Goal: Task Accomplishment & Management: Complete application form

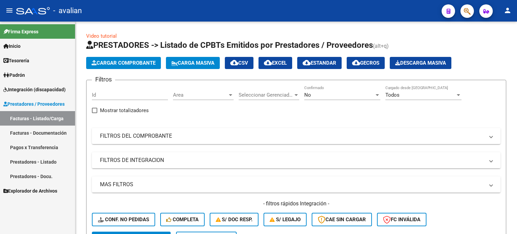
click at [23, 120] on link "Facturas - Listado/Carga" at bounding box center [37, 118] width 75 height 14
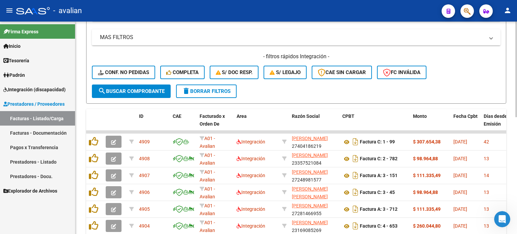
scroll to position [125, 0]
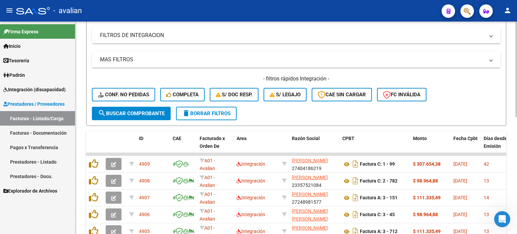
click at [196, 112] on span "delete Borrar Filtros" at bounding box center [206, 113] width 48 height 6
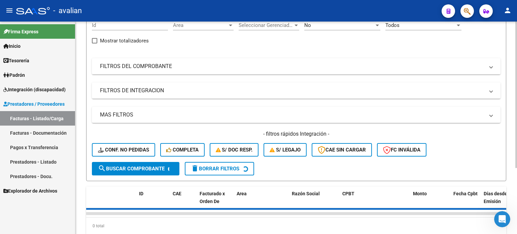
scroll to position [6, 0]
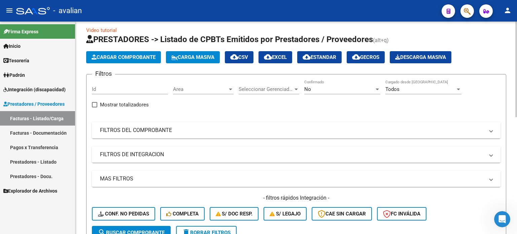
click at [194, 60] on span "Carga Masiva" at bounding box center [192, 57] width 43 height 6
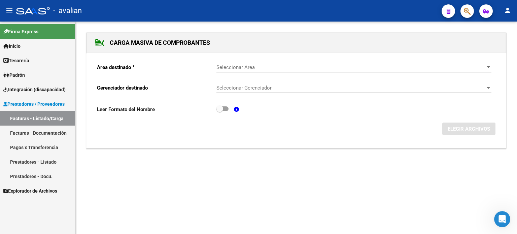
click at [241, 64] on span "Seleccionar Area" at bounding box center [350, 67] width 269 height 6
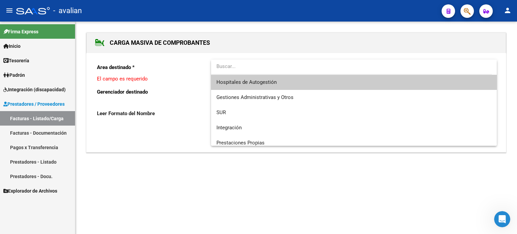
click at [33, 120] on div at bounding box center [258, 117] width 517 height 234
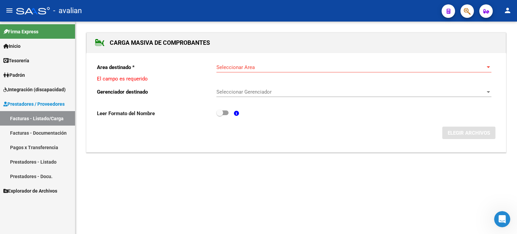
click at [54, 115] on link "Facturas - Listado/Carga" at bounding box center [37, 118] width 75 height 14
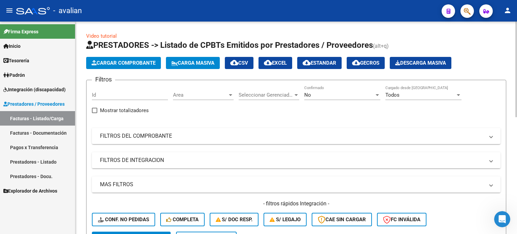
click at [137, 62] on span "Cargar Comprobante" at bounding box center [123, 63] width 64 height 6
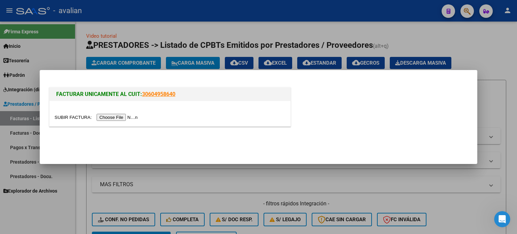
click at [109, 119] on input "file" at bounding box center [96, 117] width 85 height 7
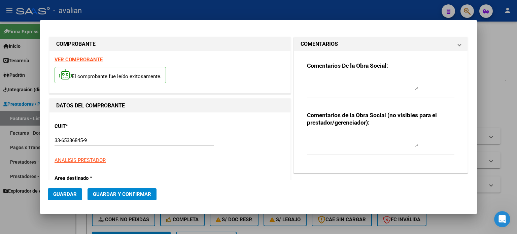
type input "3803"
type input "$ 424.676,93"
type input "[DATE]"
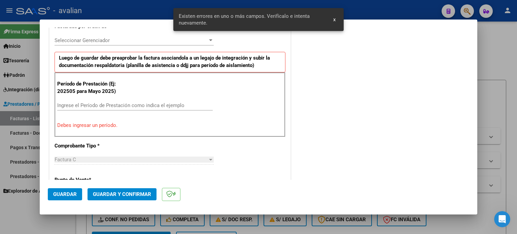
scroll to position [214, 0]
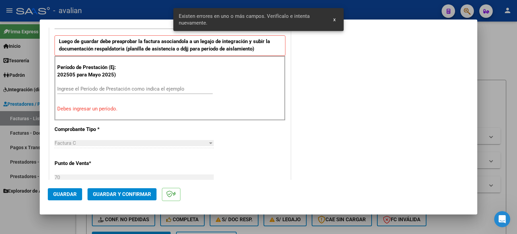
click at [80, 89] on div "Ingrese el Período de Prestación como indica el ejemplo" at bounding box center [134, 89] width 155 height 10
click at [81, 88] on input "Ingrese el Período de Prestación como indica el ejemplo" at bounding box center [134, 89] width 155 height 6
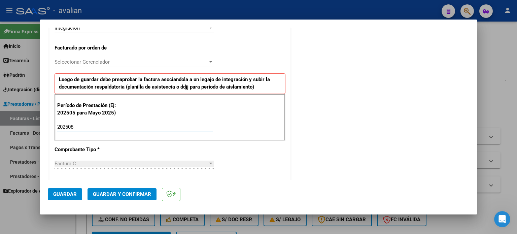
scroll to position [179, 0]
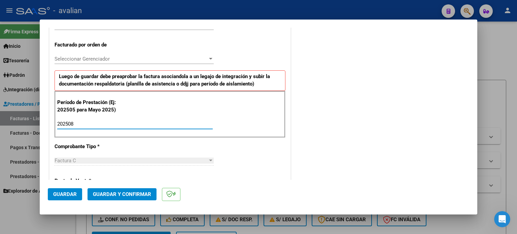
type input "202508"
click at [69, 188] on button "Guardar" at bounding box center [65, 194] width 34 height 12
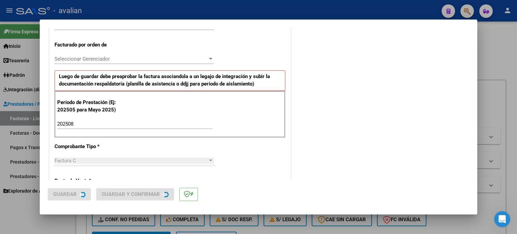
scroll to position [0, 0]
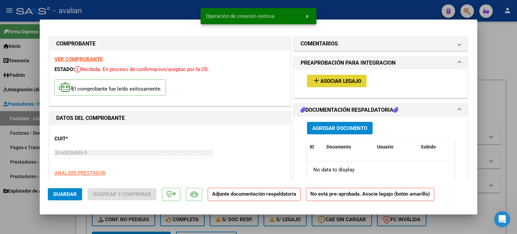
click at [316, 85] on button "add Asociar Legajo" at bounding box center [337, 81] width 60 height 12
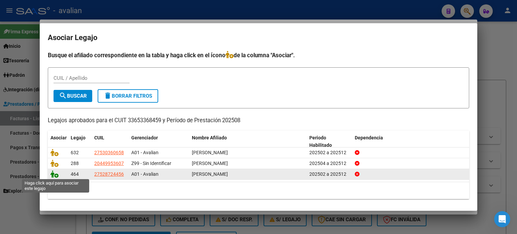
click at [54, 175] on icon at bounding box center [54, 173] width 8 height 7
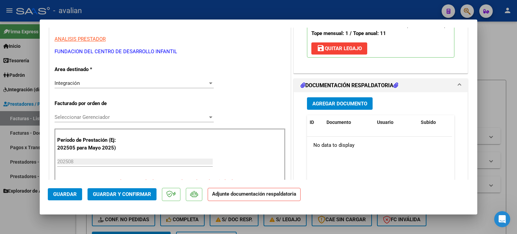
scroll to position [135, 0]
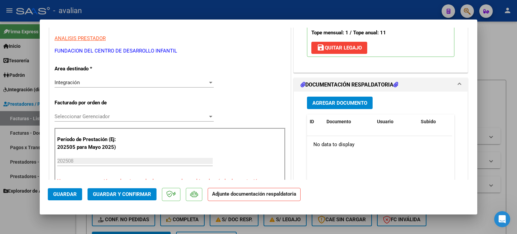
click at [335, 103] on span "Agregar Documento" at bounding box center [339, 103] width 55 height 6
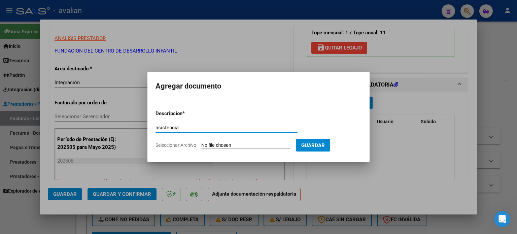
type input "asistencia"
click at [209, 143] on input "Seleccionar Archivo" at bounding box center [245, 145] width 89 height 6
type input "C:\fakepath\Asistencia [DATE] [PERSON_NAME].pdf"
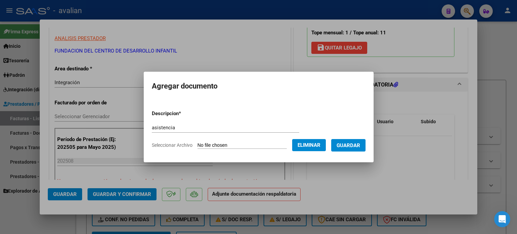
click at [352, 144] on span "Guardar" at bounding box center [348, 145] width 24 height 6
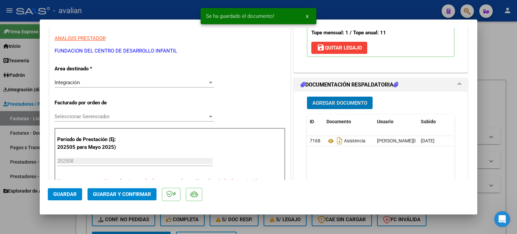
click at [62, 192] on span "Guardar" at bounding box center [65, 194] width 24 height 6
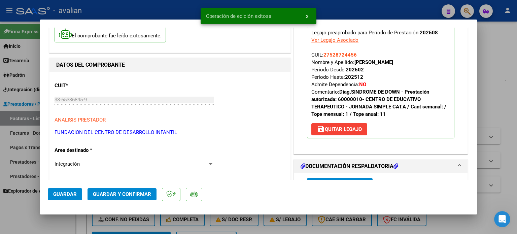
scroll to position [45, 0]
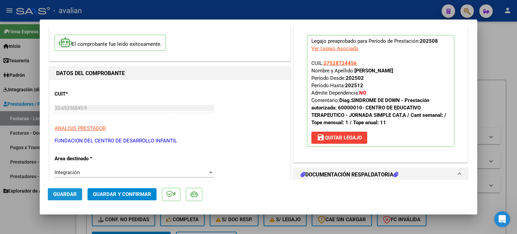
click at [69, 197] on span "Guardar" at bounding box center [65, 194] width 24 height 6
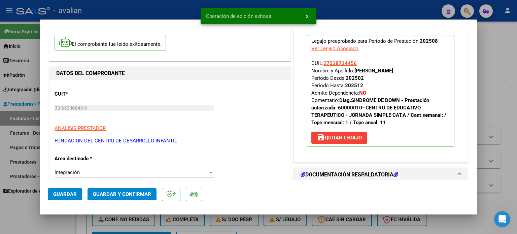
type input "$ 0,00"
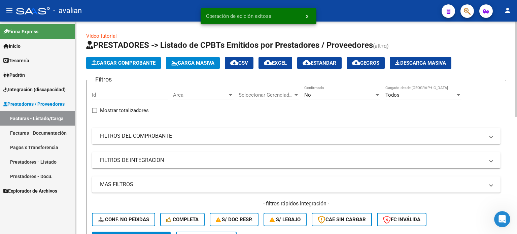
click at [120, 62] on span "Cargar Comprobante" at bounding box center [123, 63] width 64 height 6
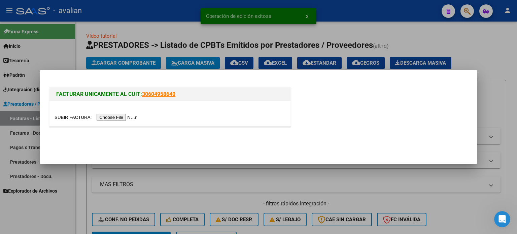
click at [107, 117] on input "file" at bounding box center [96, 117] width 85 height 7
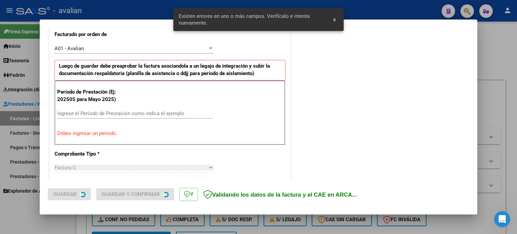
scroll to position [192, 0]
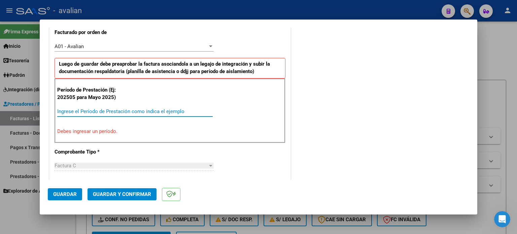
click at [83, 111] on input "Ingrese el Período de Prestación como indica el ejemplo" at bounding box center [134, 111] width 155 height 6
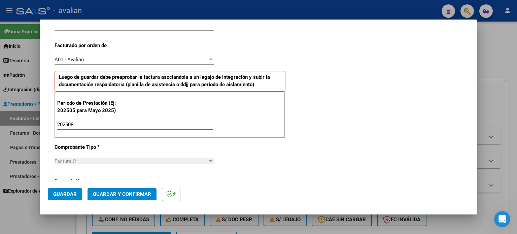
scroll to position [179, 0]
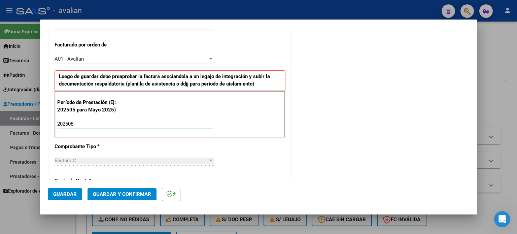
type input "202508"
drag, startPoint x: 58, startPoint y: 191, endPoint x: 76, endPoint y: 184, distance: 20.2
click at [58, 191] on span "Guardar" at bounding box center [65, 194] width 24 height 6
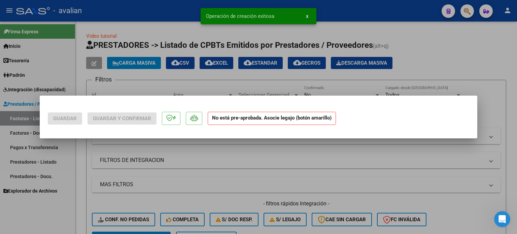
scroll to position [0, 0]
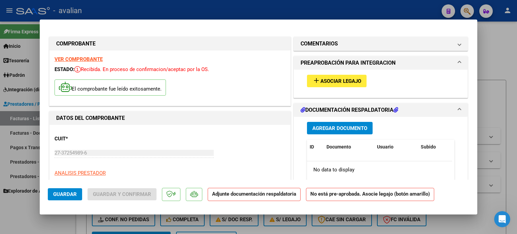
click at [327, 74] on div "add Asociar Legajo" at bounding box center [380, 81] width 157 height 23
click at [315, 76] on mat-icon "add" at bounding box center [316, 80] width 8 height 8
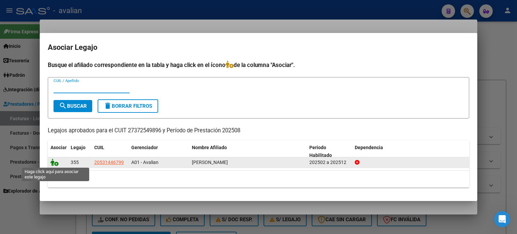
click at [52, 163] on icon at bounding box center [54, 161] width 8 height 7
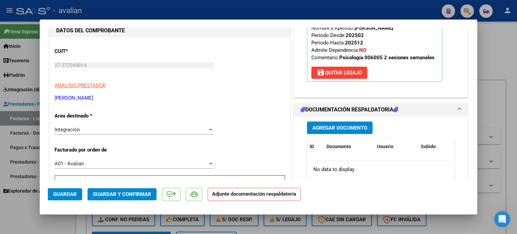
scroll to position [89, 0]
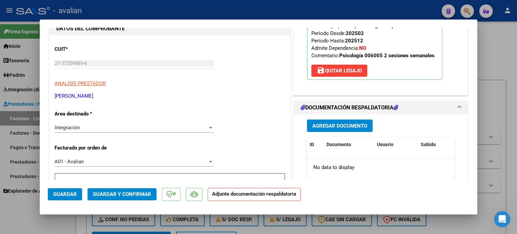
click at [339, 126] on span "Agregar Documento" at bounding box center [339, 126] width 55 height 6
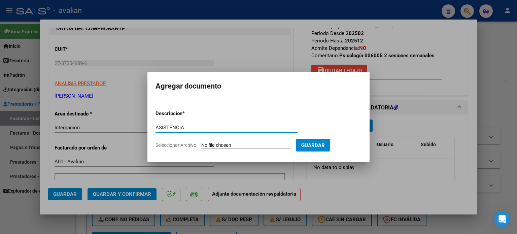
type input "ASISTENCIA"
click at [227, 142] on input "Seleccionar Archivo" at bounding box center [245, 145] width 89 height 6
type input "C:\fakepath\Planilla asistencia Factura nro. 430.pdf"
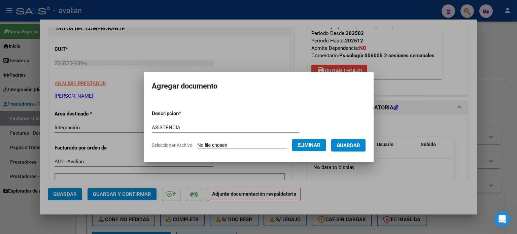
click at [361, 140] on button "Guardar" at bounding box center [348, 145] width 34 height 12
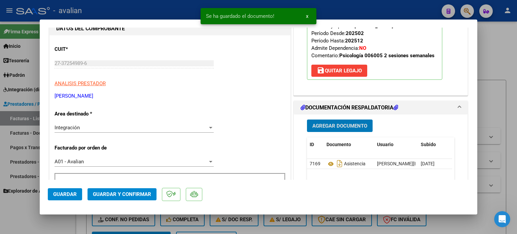
click at [69, 195] on span "Guardar" at bounding box center [65, 194] width 24 height 6
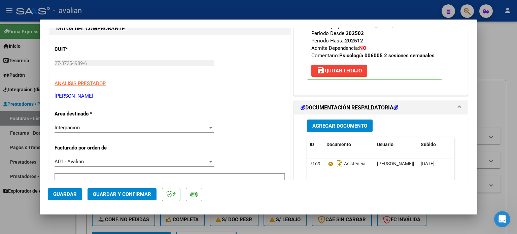
type input "$ 0,00"
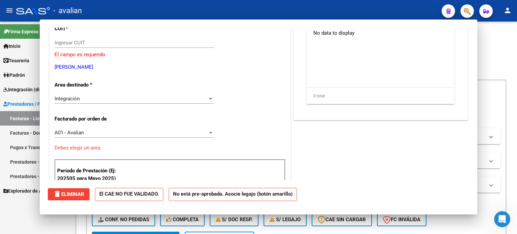
scroll to position [69, 0]
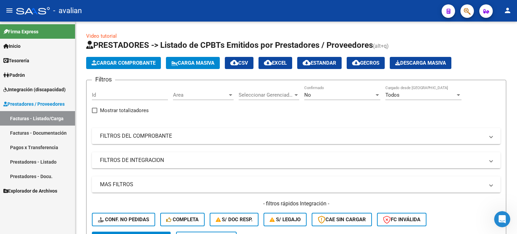
click at [22, 89] on span "Integración (discapacidad)" at bounding box center [34, 89] width 62 height 7
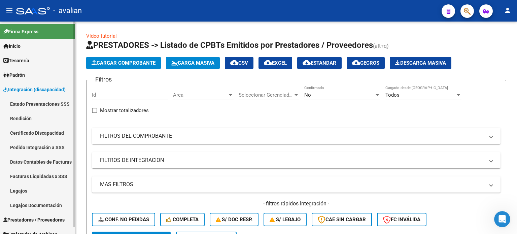
click at [23, 189] on link "Legajos" at bounding box center [37, 190] width 75 height 14
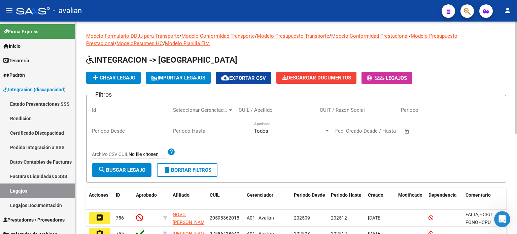
click at [247, 109] on input "CUIL / Apellido" at bounding box center [276, 110] width 76 height 6
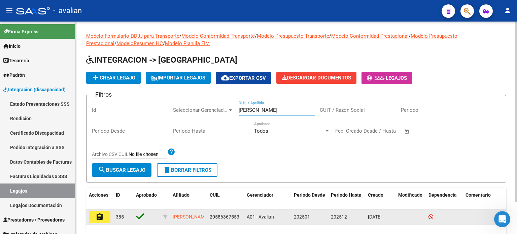
type input "[PERSON_NAME]"
click at [101, 217] on mat-icon "assignment" at bounding box center [100, 217] width 8 height 8
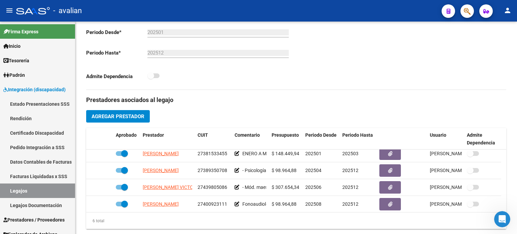
scroll to position [40, 0]
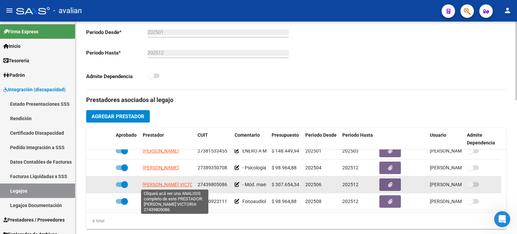
click at [163, 183] on span "[PERSON_NAME] VICTORIA" at bounding box center [172, 184] width 58 height 5
type textarea "27439805086"
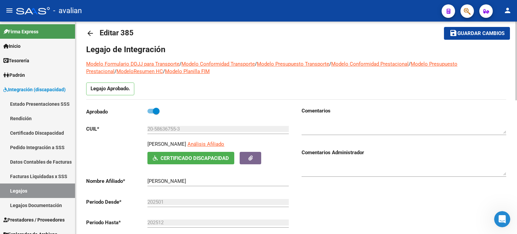
scroll to position [0, 0]
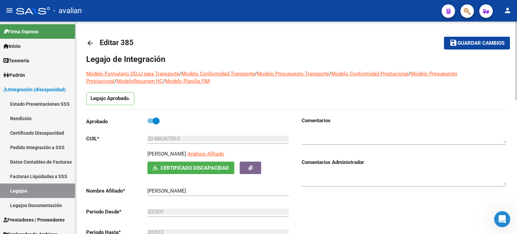
drag, startPoint x: 149, startPoint y: 151, endPoint x: 166, endPoint y: 151, distance: 16.8
click at [166, 151] on p "[PERSON_NAME]" at bounding box center [166, 153] width 39 height 7
drag, startPoint x: 163, startPoint y: 153, endPoint x: 186, endPoint y: 152, distance: 22.9
click at [186, 152] on div "[PERSON_NAME] Afiliado Certificado Discapacidad ARCA Padrón" at bounding box center [188, 162] width 204 height 24
copy p "[PERSON_NAME]"
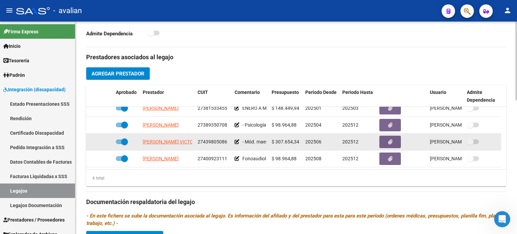
scroll to position [224, 0]
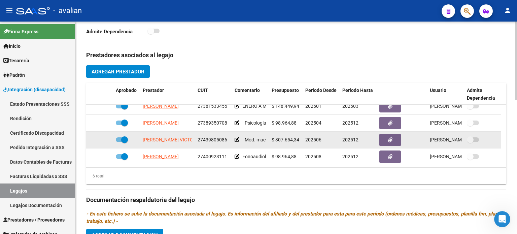
click at [236, 139] on icon at bounding box center [236, 139] width 5 height 5
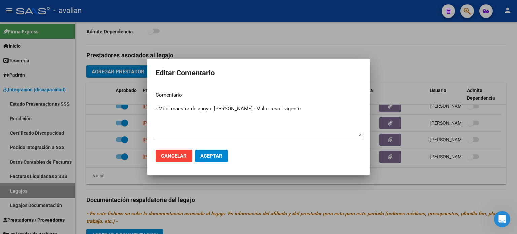
click at [273, 192] on div at bounding box center [258, 117] width 517 height 234
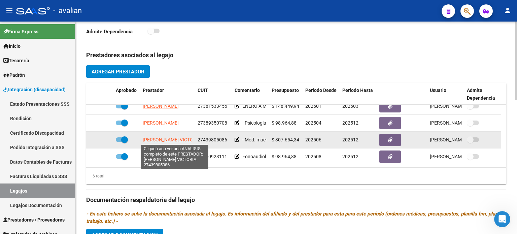
click at [169, 139] on span "[PERSON_NAME] VICTORIA" at bounding box center [172, 139] width 58 height 5
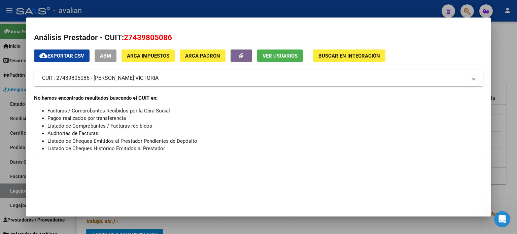
click at [515, 31] on div at bounding box center [258, 117] width 517 height 234
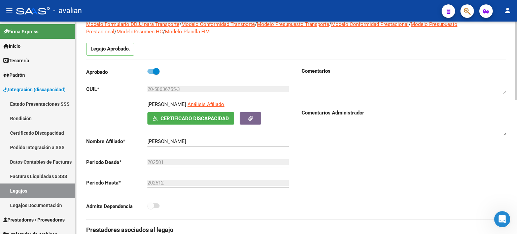
scroll to position [0, 0]
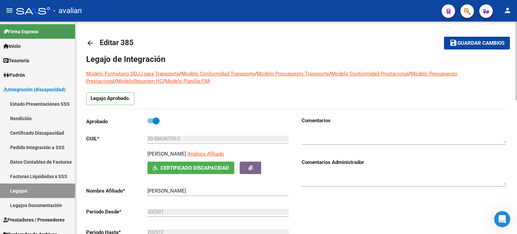
click at [92, 43] on mat-icon "arrow_back" at bounding box center [90, 43] width 8 height 8
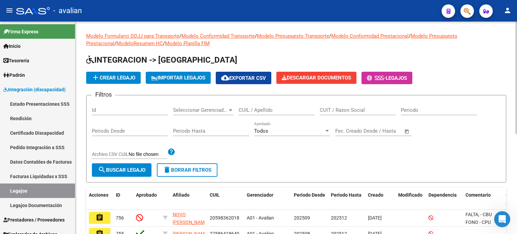
click at [122, 79] on span "add Crear Legajo" at bounding box center [113, 78] width 44 height 6
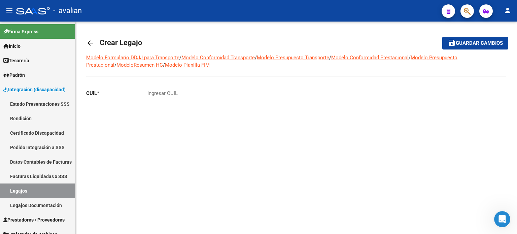
click at [87, 44] on mat-icon "arrow_back" at bounding box center [90, 43] width 8 height 8
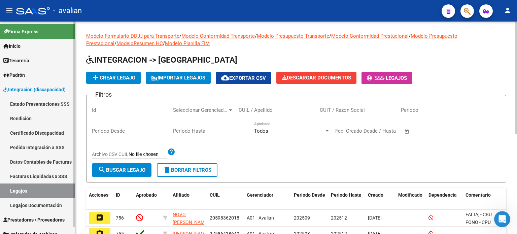
click at [33, 201] on link "Legajos Documentación" at bounding box center [37, 205] width 75 height 14
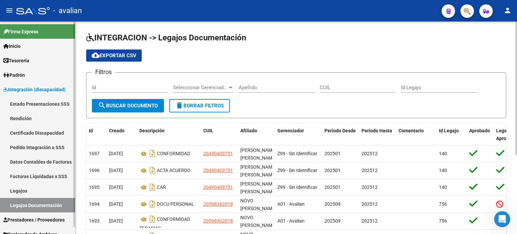
click at [32, 214] on link "Prestadores / Proveedores" at bounding box center [37, 219] width 75 height 14
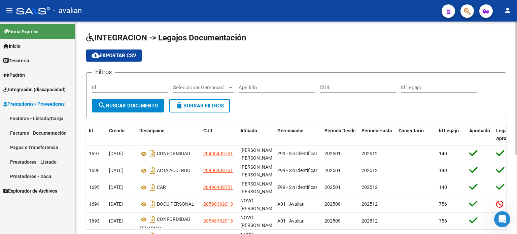
click at [36, 115] on link "Facturas - Listado/Carga" at bounding box center [37, 118] width 75 height 14
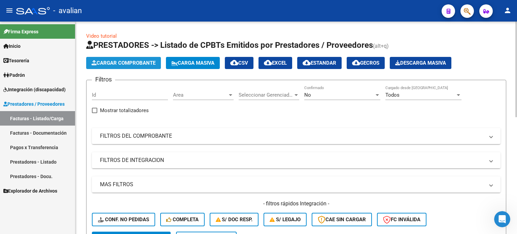
click at [133, 61] on span "Cargar Comprobante" at bounding box center [123, 63] width 64 height 6
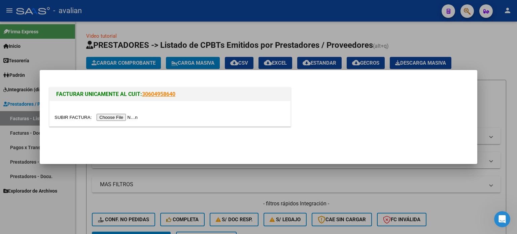
click at [115, 117] on input "file" at bounding box center [96, 117] width 85 height 7
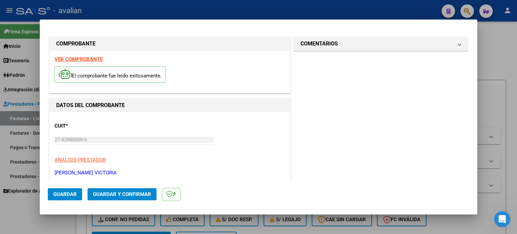
scroll to position [89, 0]
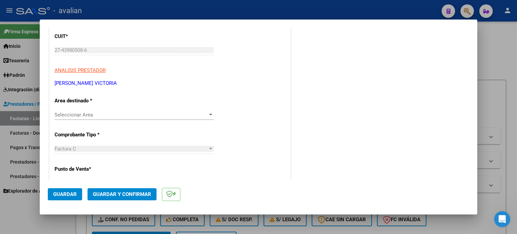
click at [84, 114] on span "Seleccionar Area" at bounding box center [130, 115] width 153 height 6
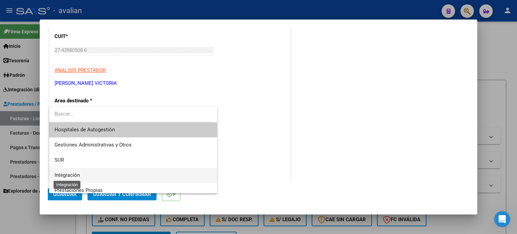
click at [74, 176] on span "Integración" at bounding box center [66, 175] width 25 height 6
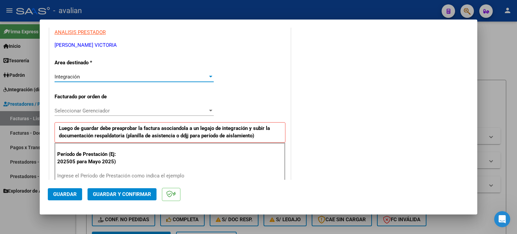
scroll to position [135, 0]
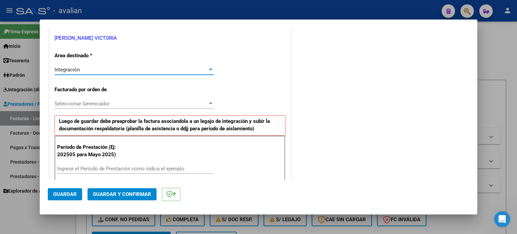
click at [82, 104] on span "Seleccionar Gerenciador" at bounding box center [130, 104] width 153 height 6
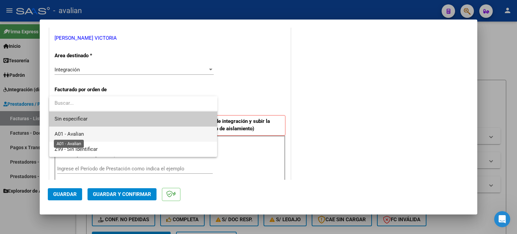
click at [75, 134] on span "A01 - Avalian" at bounding box center [68, 134] width 29 height 6
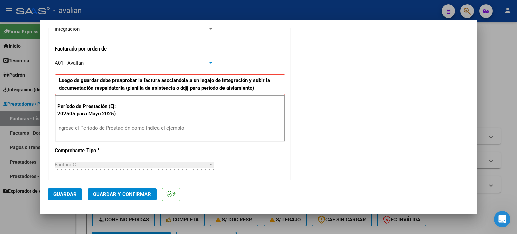
scroll to position [179, 0]
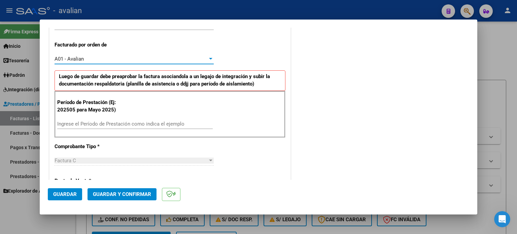
click at [78, 121] on input "Ingrese el Período de Prestación como indica el ejemplo" at bounding box center [134, 124] width 155 height 6
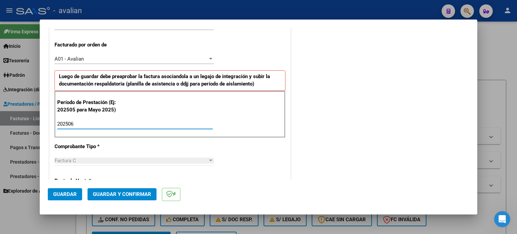
type input "202506"
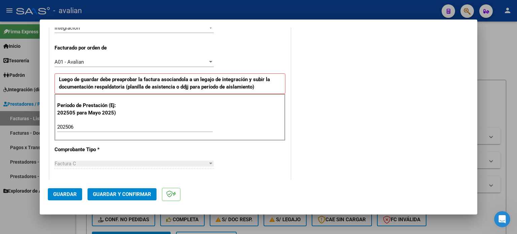
scroll to position [247, 0]
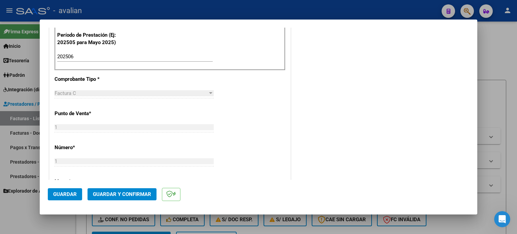
click at [66, 192] on span "Guardar" at bounding box center [65, 194] width 24 height 6
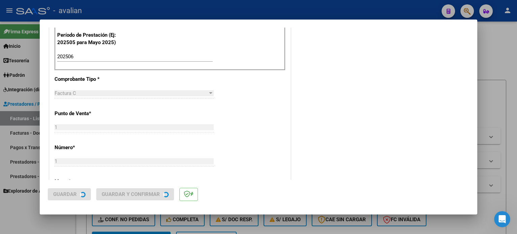
scroll to position [0, 0]
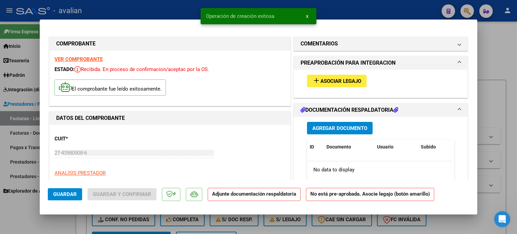
click at [309, 84] on button "add Asociar Legajo" at bounding box center [337, 81] width 60 height 12
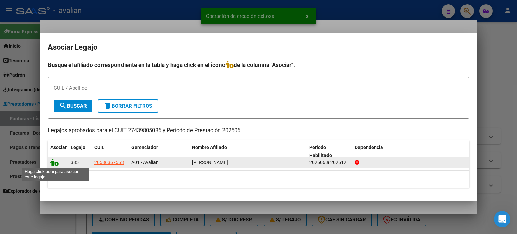
click at [51, 163] on icon at bounding box center [54, 161] width 8 height 7
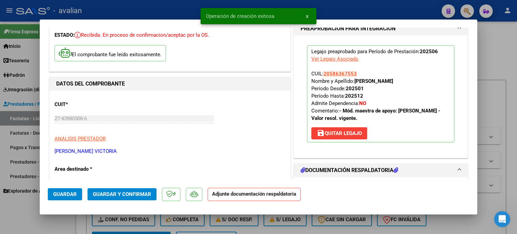
scroll to position [89, 0]
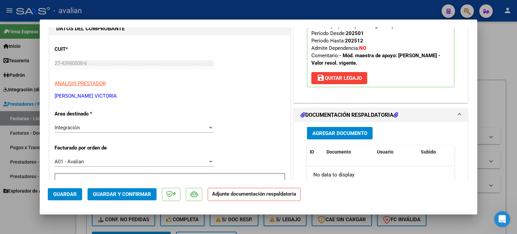
click at [331, 132] on span "Agregar Documento" at bounding box center [339, 133] width 55 height 6
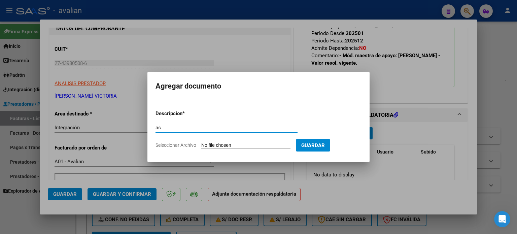
type input "a"
type input "asistencia"
click at [262, 144] on input "Seleccionar Archivo" at bounding box center [245, 145] width 89 height 6
type input "C:\fakepath\[PERSON_NAME]pdf"
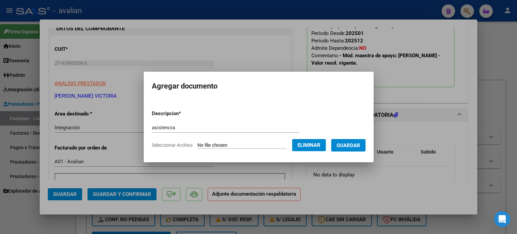
click at [352, 146] on span "Guardar" at bounding box center [348, 145] width 24 height 6
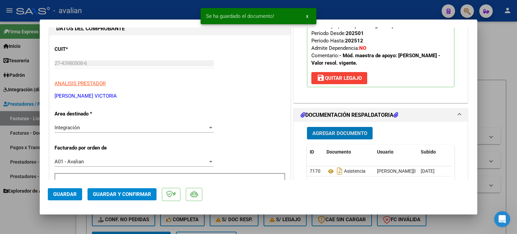
click at [330, 130] on span "Agregar Documento" at bounding box center [339, 133] width 55 height 6
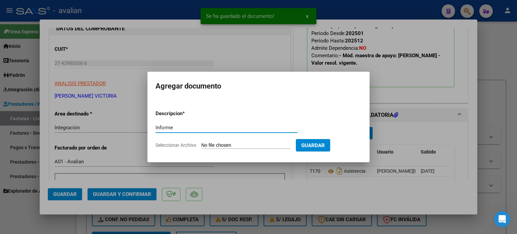
type input "Informe"
click at [213, 148] on input "Seleccionar Archivo" at bounding box center [245, 145] width 89 height 6
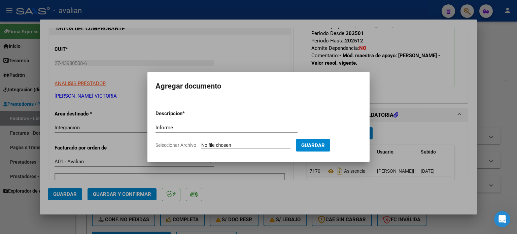
type input "C:\fakepath\[PERSON_NAME]-.pdf"
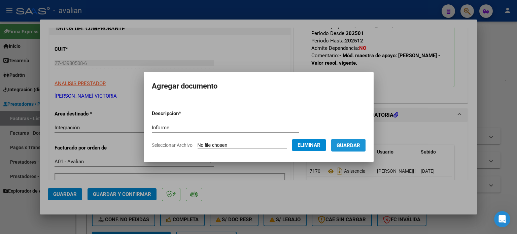
click at [347, 145] on span "Guardar" at bounding box center [348, 145] width 24 height 6
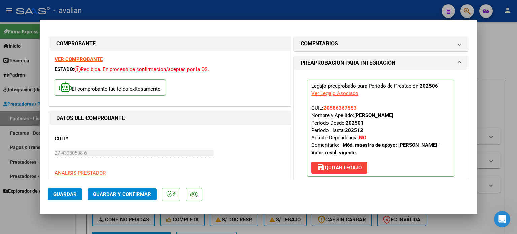
scroll to position [157, 0]
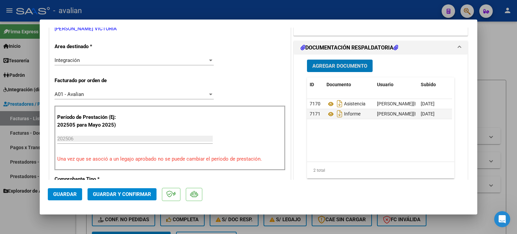
click at [75, 193] on span "Guardar" at bounding box center [65, 194] width 24 height 6
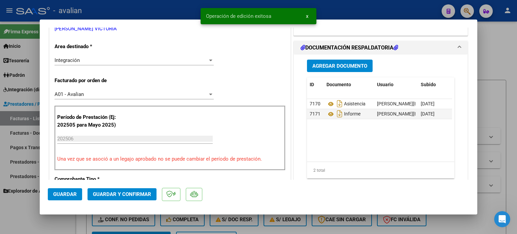
type input "$ 0,00"
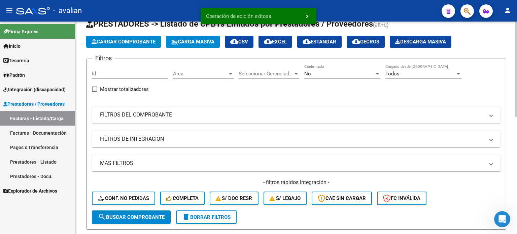
scroll to position [89, 0]
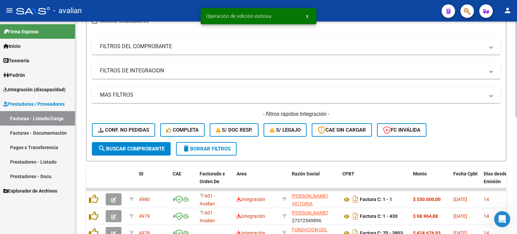
click at [224, 151] on button "delete Borrar Filtros" at bounding box center [206, 148] width 61 height 13
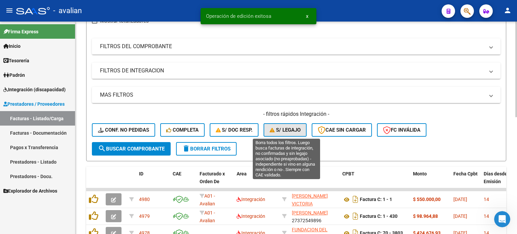
click at [296, 130] on span "S/ legajo" at bounding box center [284, 130] width 31 height 6
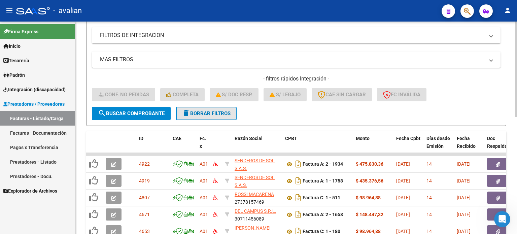
click at [211, 115] on button "delete Borrar Filtros" at bounding box center [206, 113] width 61 height 13
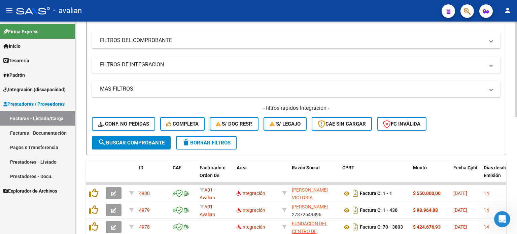
scroll to position [125, 0]
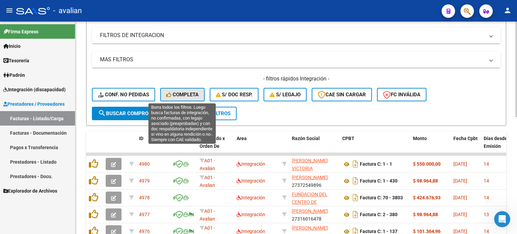
click at [191, 93] on span "Completa" at bounding box center [182, 94] width 32 height 6
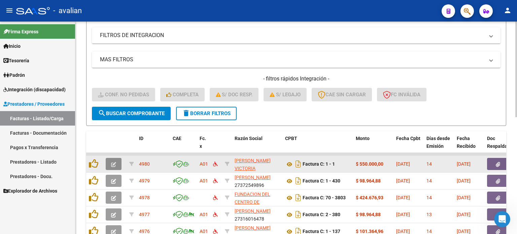
click at [116, 163] on icon "button" at bounding box center [113, 164] width 5 height 5
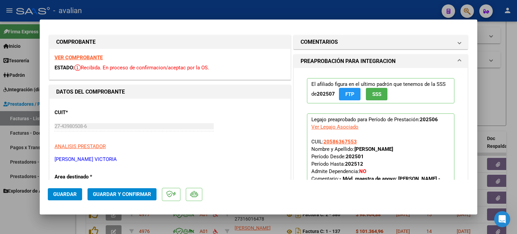
scroll to position [0, 0]
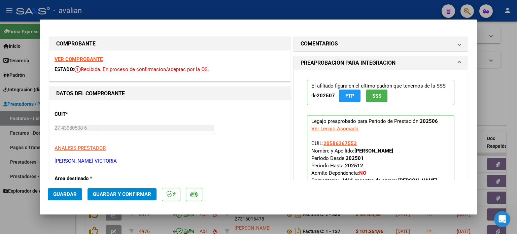
click at [333, 62] on h1 "PREAPROBACIÓN PARA INTEGRACION" at bounding box center [347, 63] width 95 height 8
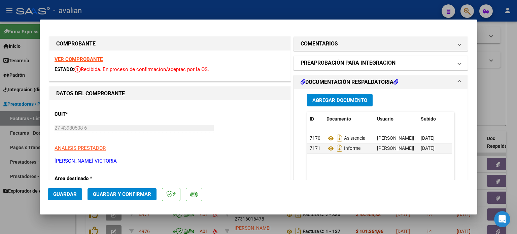
click at [332, 62] on h1 "PREAPROBACIÓN PARA INTEGRACION" at bounding box center [347, 63] width 95 height 8
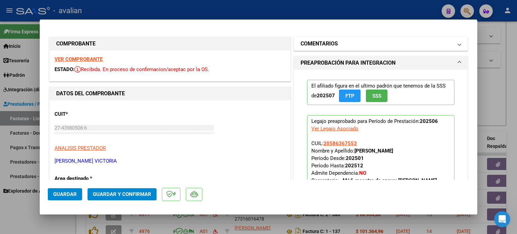
click at [322, 44] on h1 "COMENTARIOS" at bounding box center [318, 44] width 37 height 8
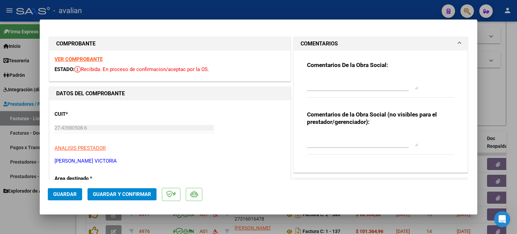
click at [327, 142] on textarea at bounding box center [362, 139] width 111 height 13
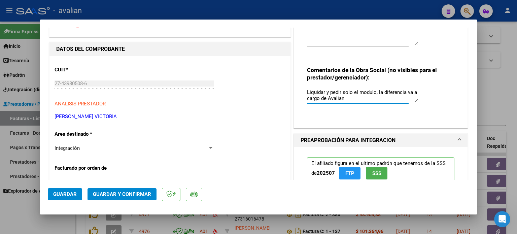
scroll to position [45, 0]
type textarea "Liquidar y pedir solo el modulo, la diferencia va a cargo de Avalian"
click at [72, 189] on button "Guardar" at bounding box center [65, 194] width 34 height 12
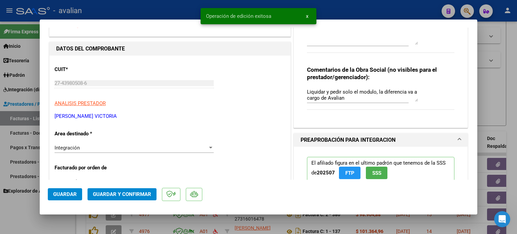
click at [109, 193] on span "Guardar y Confirmar" at bounding box center [122, 194] width 58 height 6
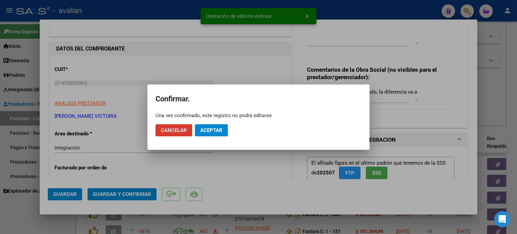
click at [212, 127] on span "Aceptar" at bounding box center [211, 130] width 22 height 6
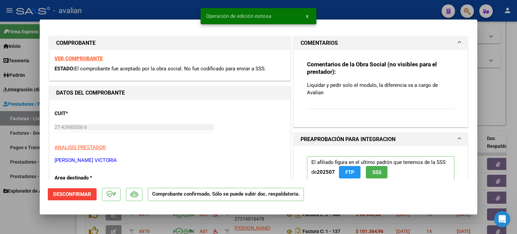
scroll to position [0, 0]
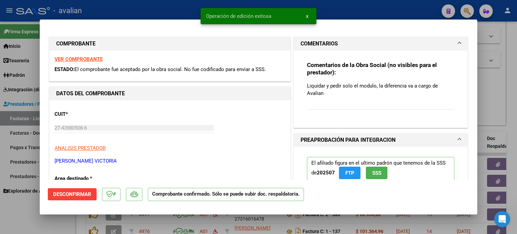
type input "$ 0,00"
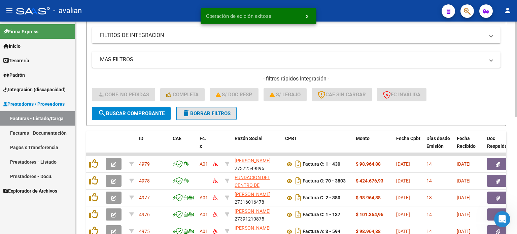
click at [204, 112] on span "delete Borrar Filtros" at bounding box center [206, 113] width 48 height 6
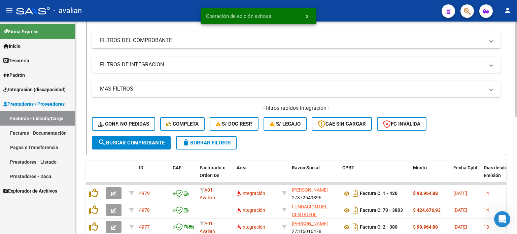
scroll to position [125, 0]
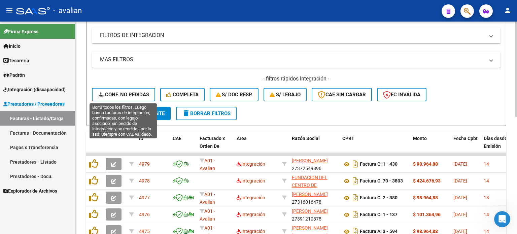
click at [148, 92] on span "Conf. no pedidas" at bounding box center [123, 94] width 51 height 6
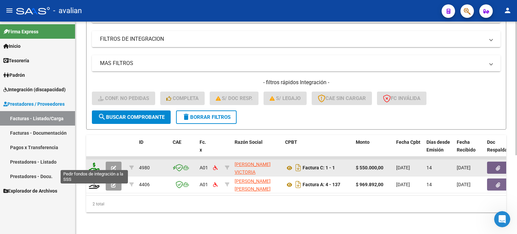
click at [91, 162] on icon at bounding box center [94, 166] width 11 height 9
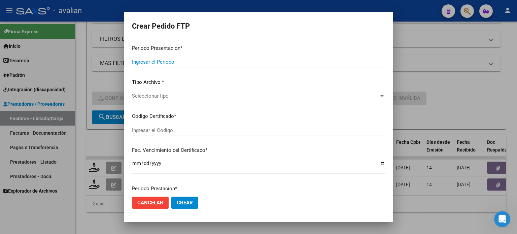
type input "202508"
type input "202506"
type input "$ 550.000,00"
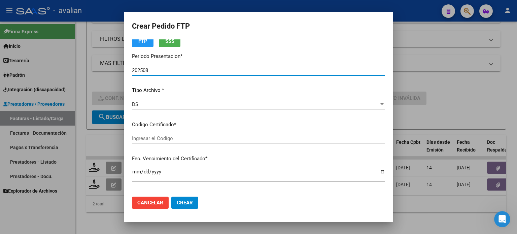
type input "ARG02000586367552024100420271004BSAS432"
type input "[DATE]"
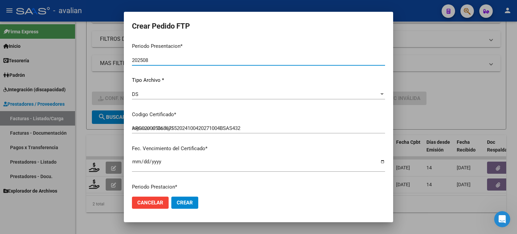
scroll to position [40, 0]
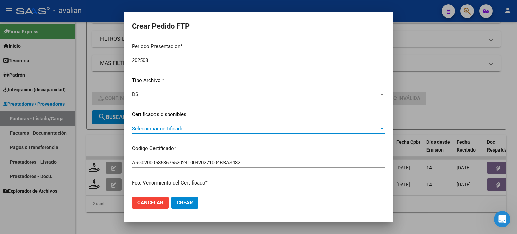
click at [148, 129] on span "Seleccionar certificado" at bounding box center [255, 128] width 247 height 6
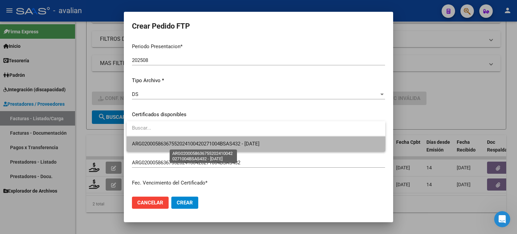
click at [158, 142] on span "ARG02000586367552024100420271004BSAS432 - [DATE]" at bounding box center [195, 144] width 127 height 6
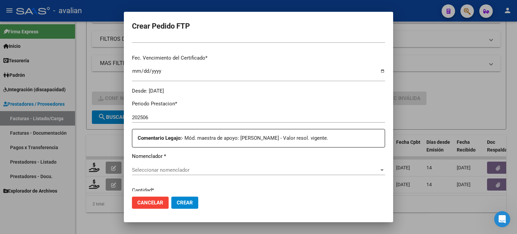
scroll to position [174, 0]
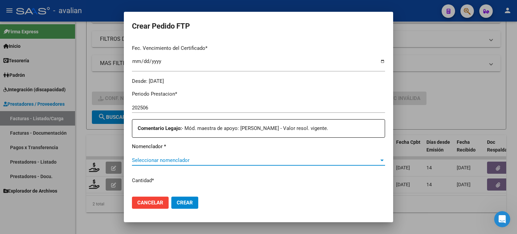
click at [215, 161] on span "Seleccionar nomenclador" at bounding box center [255, 160] width 247 height 6
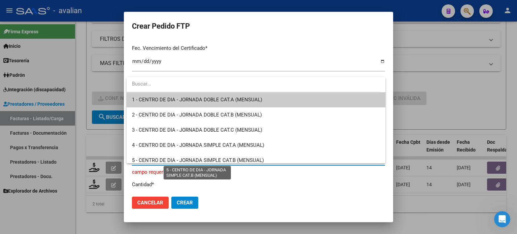
type input "n"
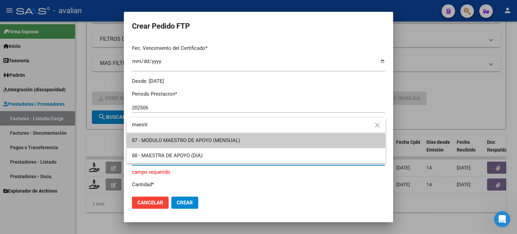
type input "maestr"
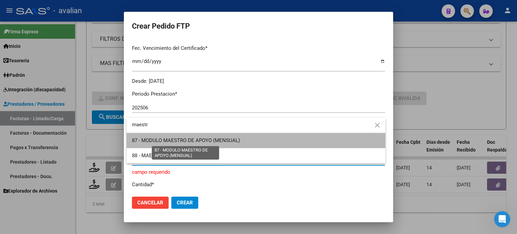
click at [221, 138] on span "87 - MODULO MAESTRO DE APOYO (MENSUAL)" at bounding box center [186, 140] width 108 height 6
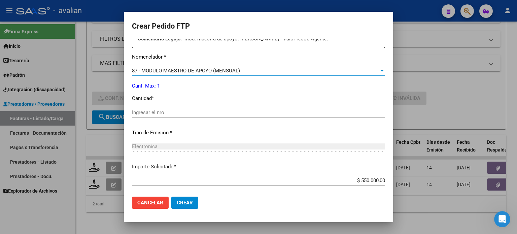
scroll to position [264, 0]
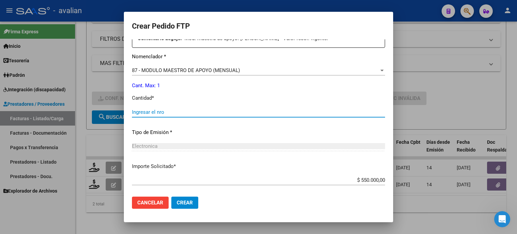
click at [160, 113] on input "Ingresar el nro" at bounding box center [258, 112] width 253 height 6
type input "1"
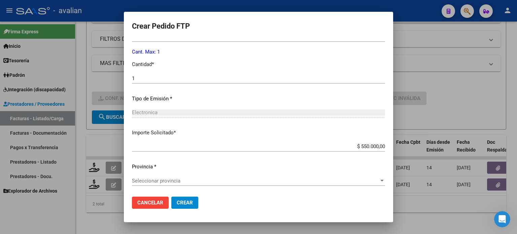
scroll to position [298, 0]
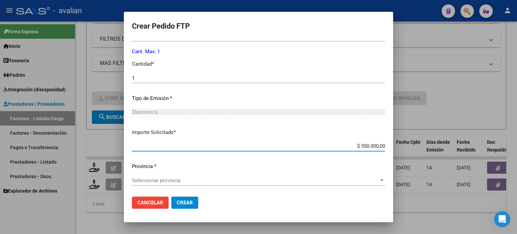
drag, startPoint x: 356, startPoint y: 145, endPoint x: 387, endPoint y: 146, distance: 31.6
click at [387, 146] on mat-dialog-content "VER COMPROBANTE ARCA Padrón Afiliado: [PERSON_NAME]: 20586367553 FTP SSS Period…" at bounding box center [258, 115] width 269 height 152
type input "$ 307.654,34"
click at [159, 176] on div "Seleccionar provincia Seleccionar provincia" at bounding box center [258, 180] width 253 height 10
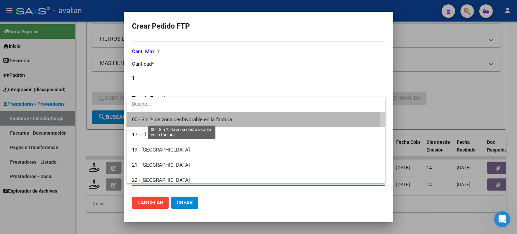
click at [180, 122] on span "00 - Sin % de zona desfavorable en la factura" at bounding box center [182, 119] width 100 height 6
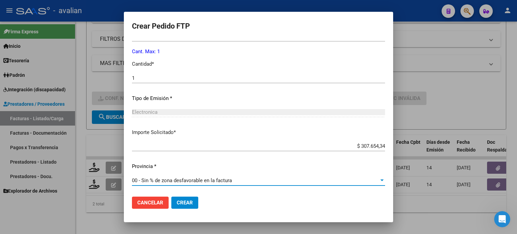
click at [186, 199] on span "Crear" at bounding box center [185, 202] width 16 height 6
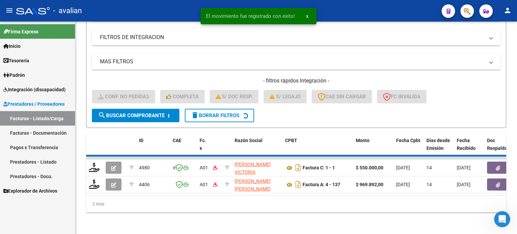
scroll to position [108, 0]
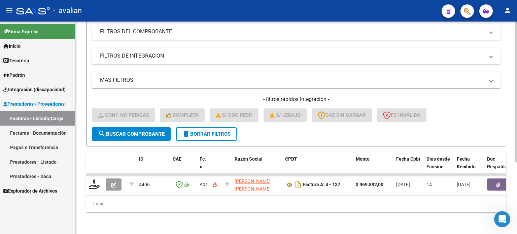
click at [199, 131] on span "delete Borrar Filtros" at bounding box center [206, 134] width 48 height 6
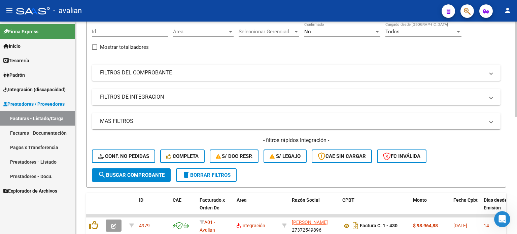
scroll to position [0, 0]
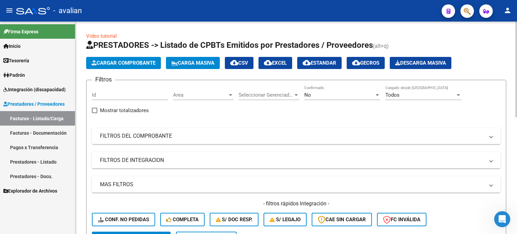
click at [105, 66] on span "Cargar Comprobante" at bounding box center [123, 63] width 64 height 6
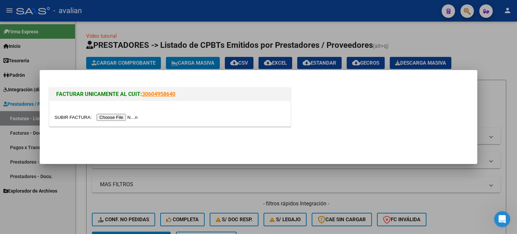
click at [121, 120] on input "file" at bounding box center [96, 117] width 85 height 7
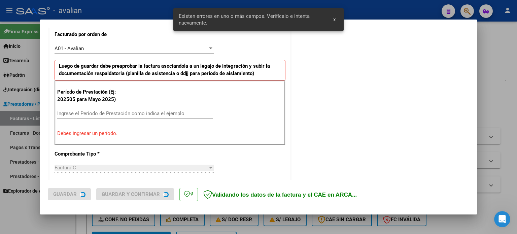
scroll to position [192, 0]
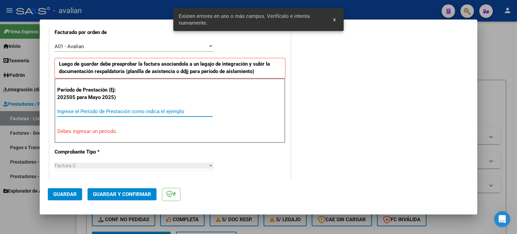
click at [74, 113] on input "Ingrese el Período de Prestación como indica el ejemplo" at bounding box center [134, 111] width 155 height 6
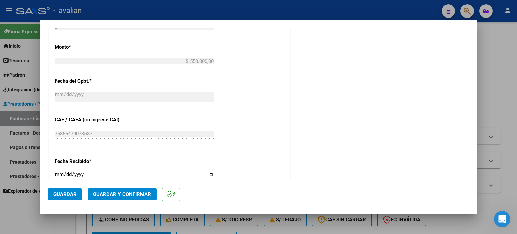
scroll to position [381, 0]
type input "202507"
click at [70, 196] on span "Guardar" at bounding box center [65, 194] width 24 height 6
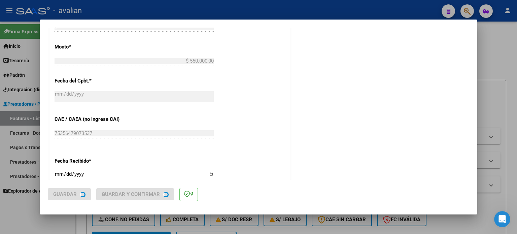
scroll to position [0, 0]
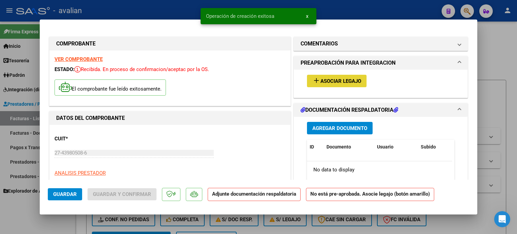
click at [320, 84] on button "add Asociar Legajo" at bounding box center [337, 81] width 60 height 12
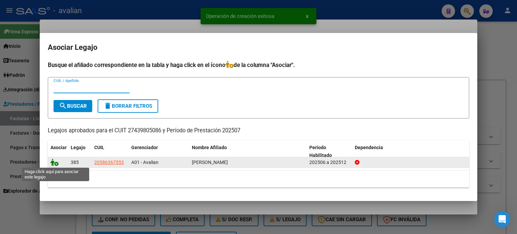
click at [53, 160] on icon at bounding box center [54, 161] width 8 height 7
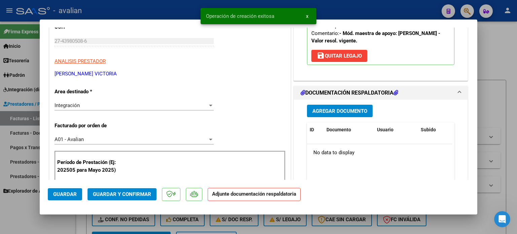
scroll to position [112, 0]
click at [341, 112] on span "Agregar Documento" at bounding box center [339, 111] width 55 height 6
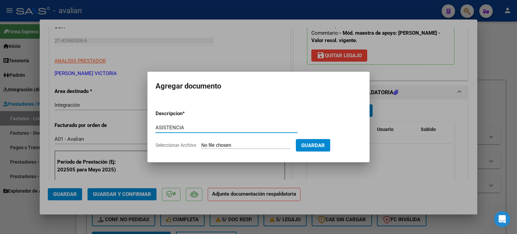
type input "ASISTENCIA"
click at [230, 144] on input "Seleccionar Archivo" at bounding box center [245, 145] width 89 height 6
type input "C:\fakepath\[PERSON_NAME]pdf"
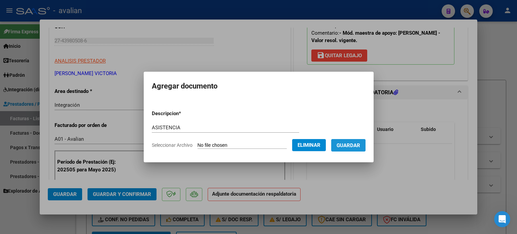
click at [350, 144] on span "Guardar" at bounding box center [348, 145] width 24 height 6
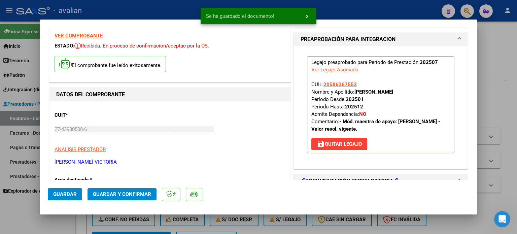
scroll to position [22, 0]
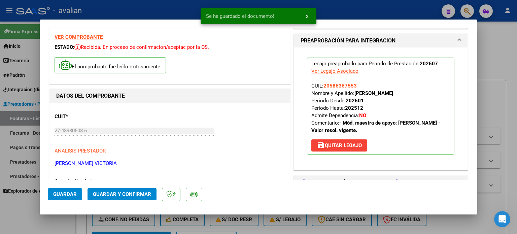
click at [72, 194] on span "Guardar" at bounding box center [65, 194] width 24 height 6
click at [105, 195] on span "Guardar y Confirmar" at bounding box center [122, 194] width 58 height 6
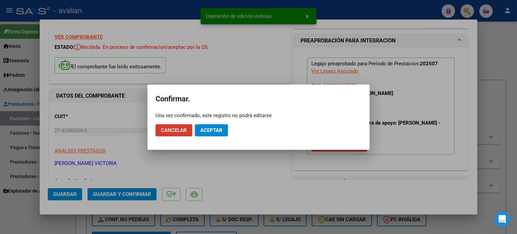
click at [215, 130] on span "Aceptar" at bounding box center [211, 130] width 22 height 6
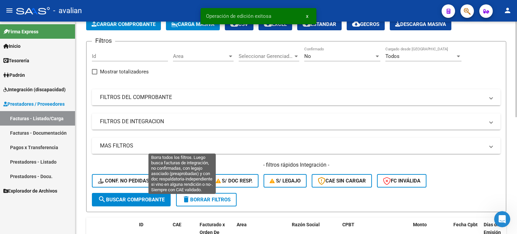
scroll to position [45, 0]
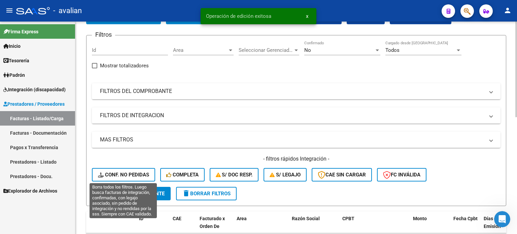
click at [127, 173] on span "Conf. no pedidas" at bounding box center [123, 175] width 51 height 6
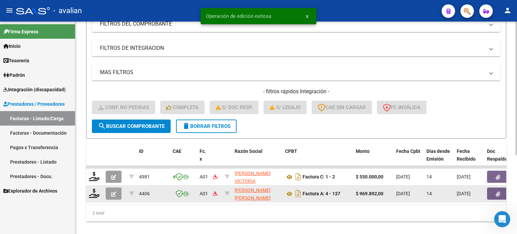
scroll to position [125, 0]
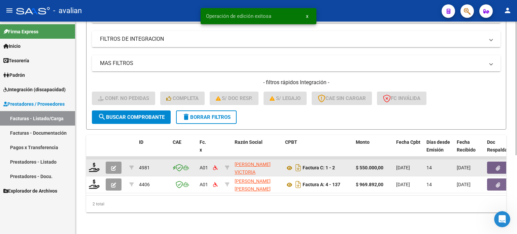
click at [111, 165] on icon "button" at bounding box center [113, 167] width 5 height 5
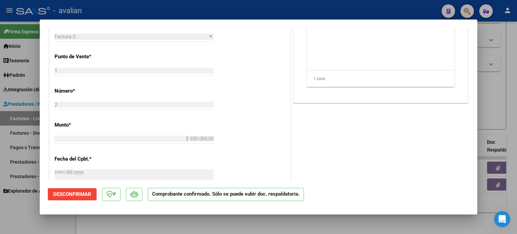
scroll to position [269, 0]
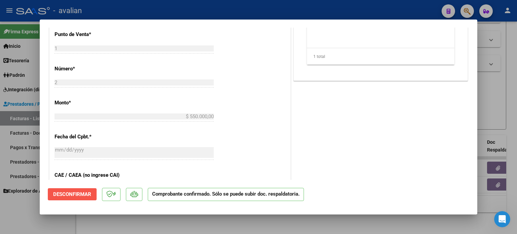
click at [78, 195] on span "Desconfirmar" at bounding box center [72, 194] width 38 height 6
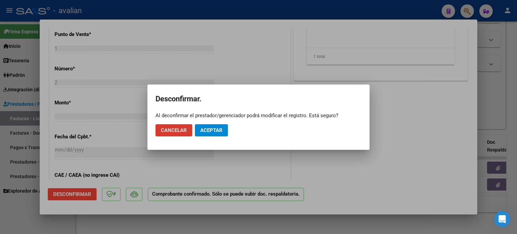
click at [209, 132] on span "Aceptar" at bounding box center [211, 130] width 22 height 6
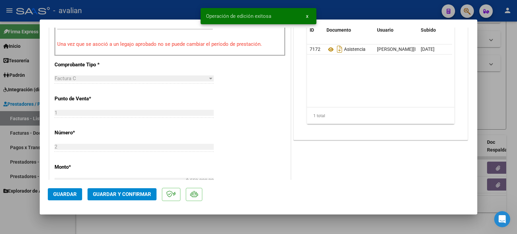
scroll to position [224, 0]
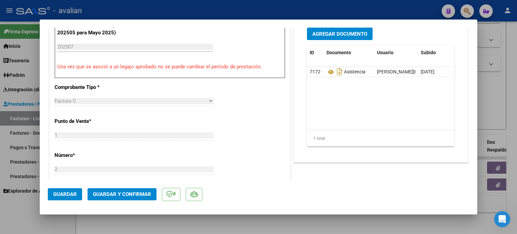
click at [61, 194] on span "Guardar" at bounding box center [65, 194] width 24 height 6
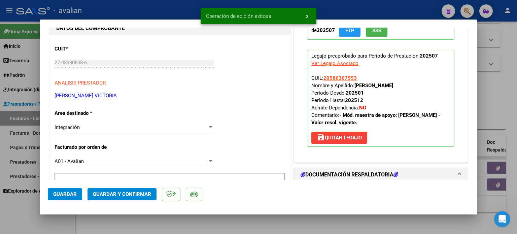
scroll to position [0, 0]
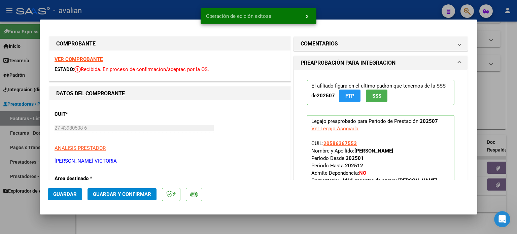
type input "$ 0,00"
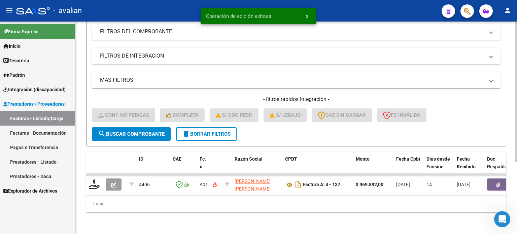
scroll to position [108, 0]
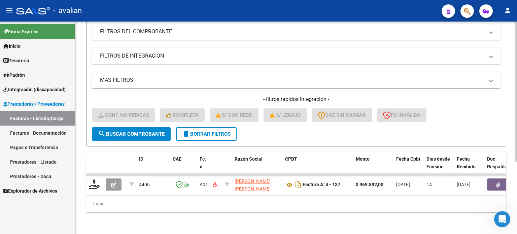
click at [211, 132] on span "delete Borrar Filtros" at bounding box center [206, 134] width 48 height 6
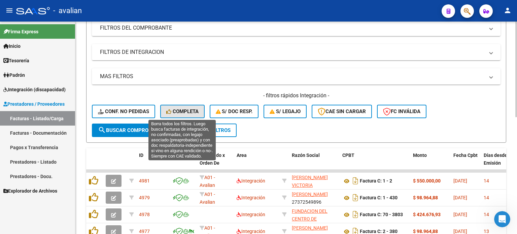
click at [189, 106] on button "Completa" at bounding box center [182, 111] width 44 height 13
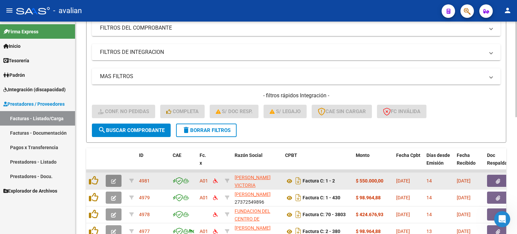
click at [117, 179] on button "button" at bounding box center [114, 181] width 16 height 12
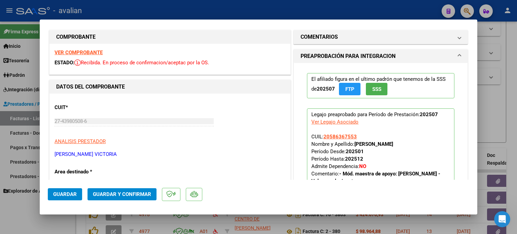
scroll to position [0, 0]
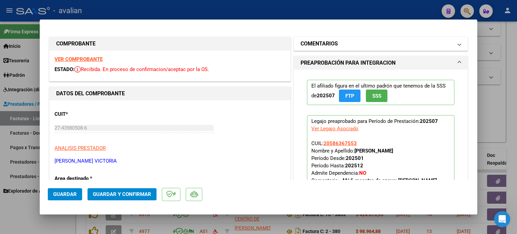
click at [344, 43] on mat-panel-title "COMENTARIOS" at bounding box center [376, 44] width 152 height 8
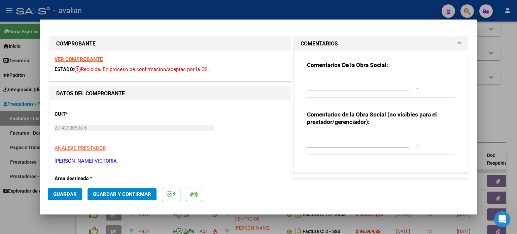
click at [324, 142] on textarea at bounding box center [362, 139] width 111 height 13
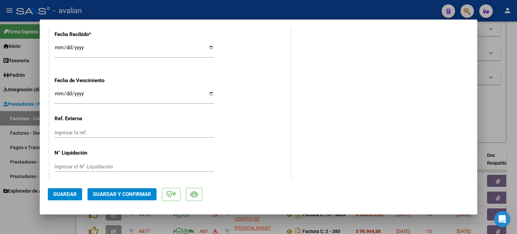
scroll to position [497, 0]
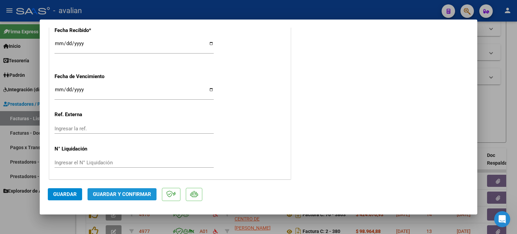
click at [140, 193] on span "Guardar y Confirmar" at bounding box center [122, 194] width 58 height 6
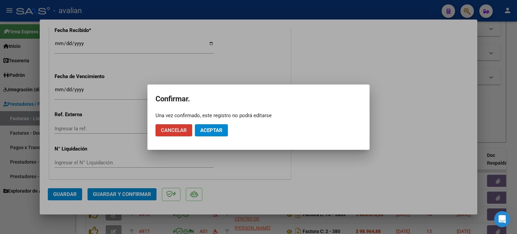
click at [201, 129] on span "Aceptar" at bounding box center [211, 130] width 22 height 6
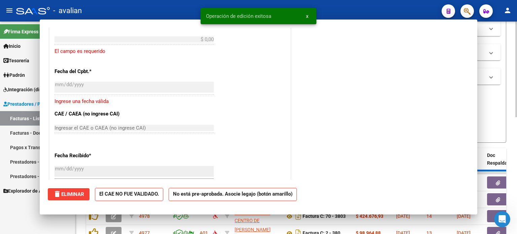
scroll to position [0, 0]
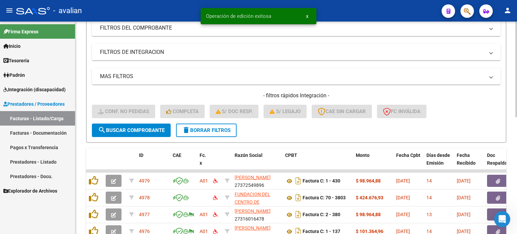
click at [205, 127] on span "delete Borrar Filtros" at bounding box center [206, 130] width 48 height 6
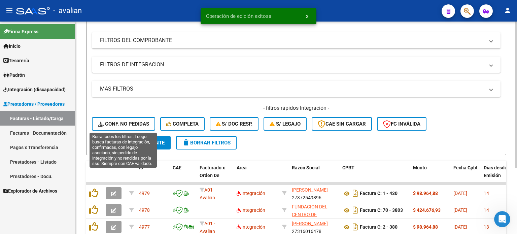
scroll to position [108, 0]
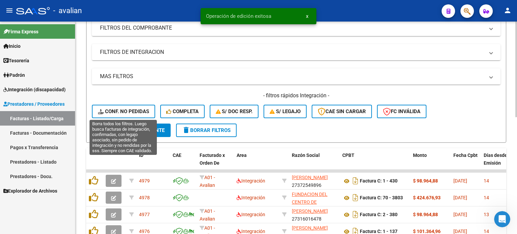
click at [136, 114] on button "Conf. no pedidas" at bounding box center [123, 111] width 63 height 13
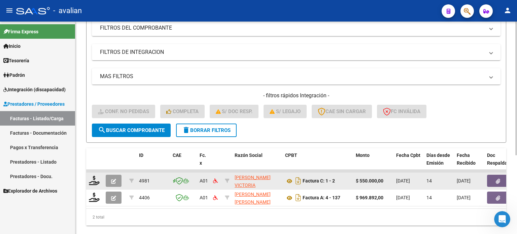
click at [112, 175] on button "button" at bounding box center [114, 181] width 16 height 12
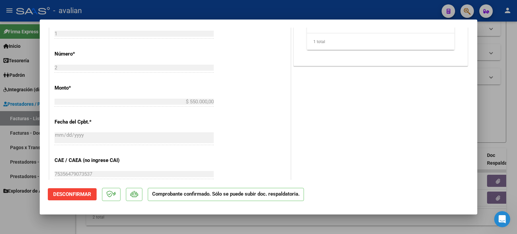
scroll to position [291, 0]
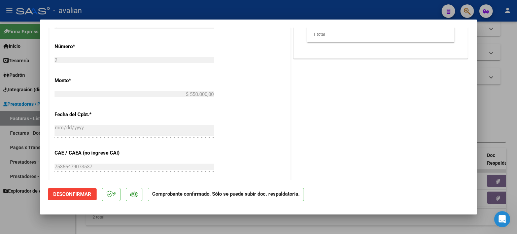
click at [188, 90] on div "$ 550.000,00 Ingresar el monto" at bounding box center [133, 94] width 159 height 10
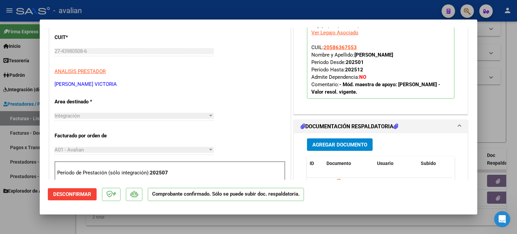
scroll to position [74, 0]
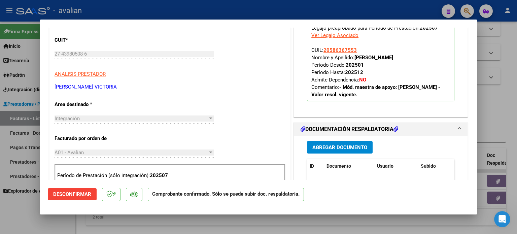
click at [98, 117] on div "Integración" at bounding box center [130, 118] width 153 height 6
click at [89, 119] on div "Integración" at bounding box center [130, 118] width 153 height 6
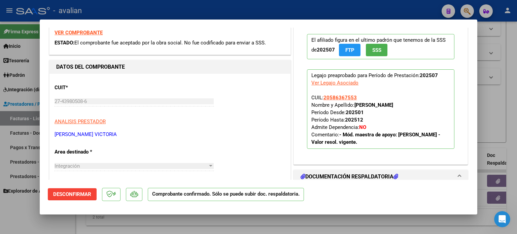
scroll to position [0, 0]
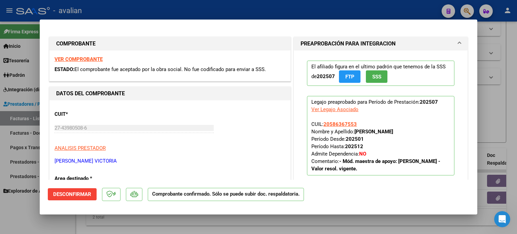
click at [79, 59] on strong "VER COMPROBANTE" at bounding box center [78, 59] width 48 height 6
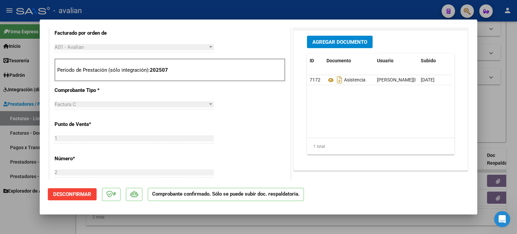
scroll to position [67, 0]
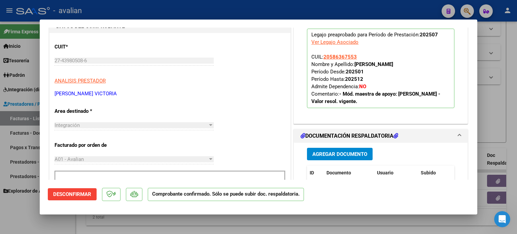
type input "$ 0,00"
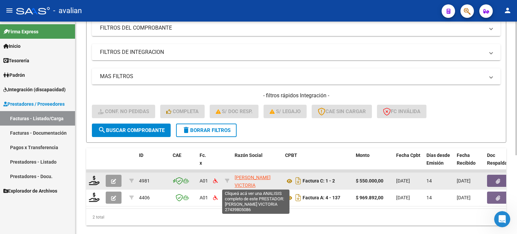
click at [248, 177] on span "[PERSON_NAME] VICTORIA" at bounding box center [252, 181] width 36 height 13
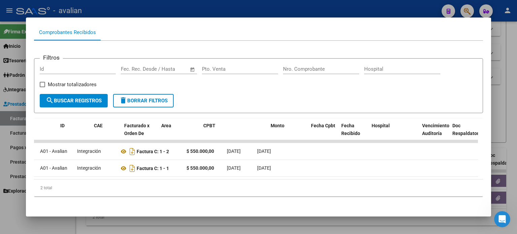
scroll to position [0, 0]
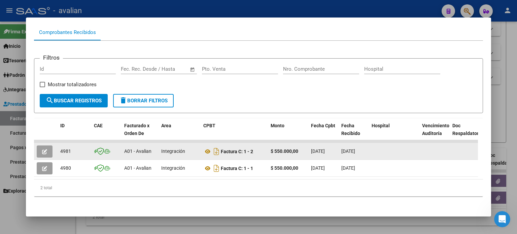
click at [48, 152] on button "button" at bounding box center [45, 151] width 16 height 12
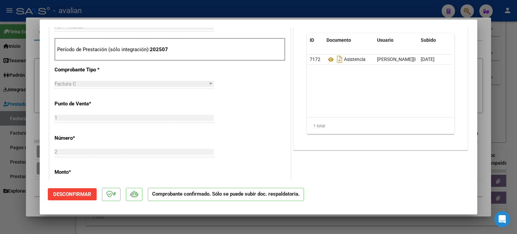
scroll to position [269, 0]
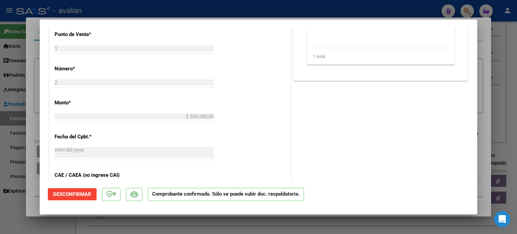
click at [215, 119] on div "CUIT * 27-43980508-6 Ingresar CUIT ANALISIS PRESTADOR CANTEROS [PERSON_NAME] AR…" at bounding box center [169, 98] width 241 height 534
type input "$ 0,00"
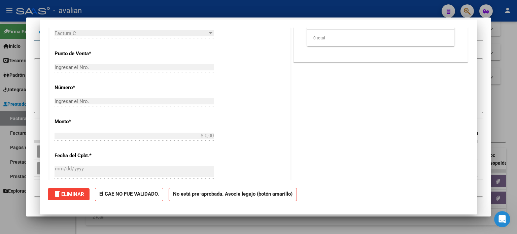
scroll to position [0, 0]
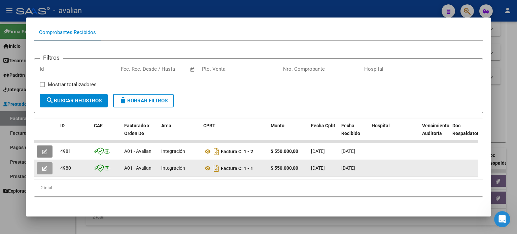
click at [43, 169] on icon "button" at bounding box center [44, 168] width 5 height 5
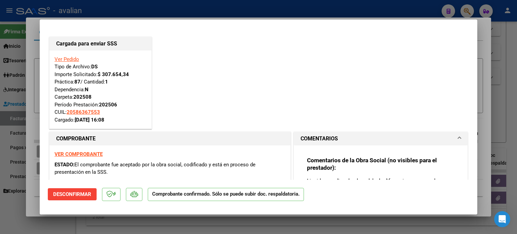
click at [31, 29] on div at bounding box center [258, 117] width 517 height 234
type input "$ 0,00"
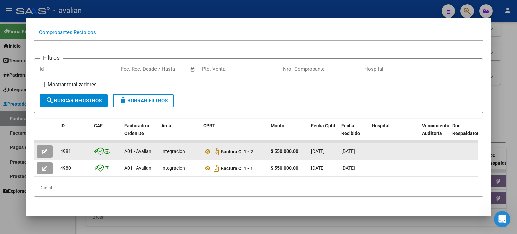
click at [38, 149] on button "button" at bounding box center [45, 151] width 16 height 12
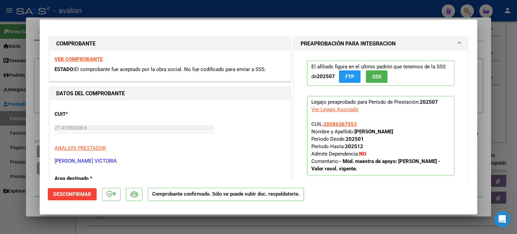
click at [30, 28] on div at bounding box center [258, 117] width 517 height 234
type input "$ 0,00"
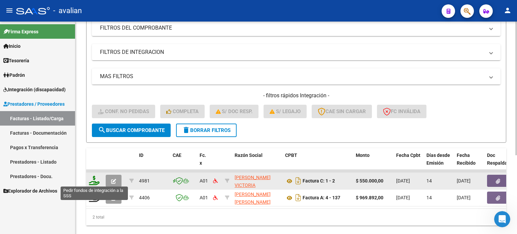
click at [92, 177] on icon at bounding box center [94, 180] width 11 height 9
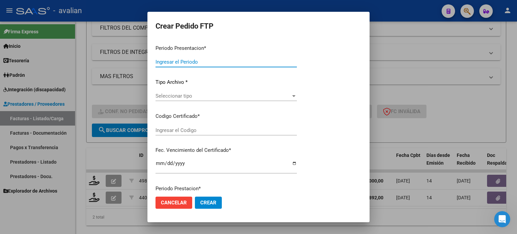
type input "202508"
type input "202507"
type input "$ 550.000,00"
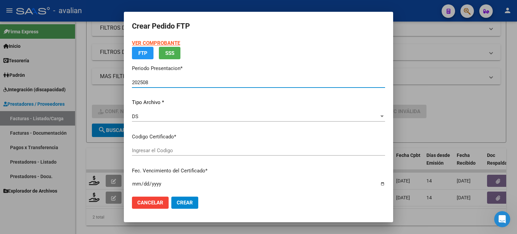
type input "ARG02000586367552024100420271004BSAS432"
type input "[DATE]"
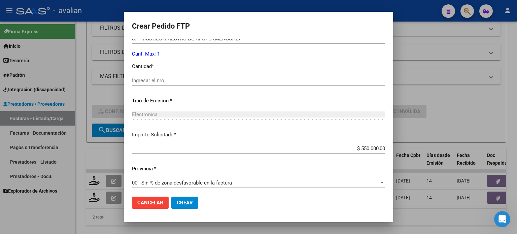
scroll to position [298, 0]
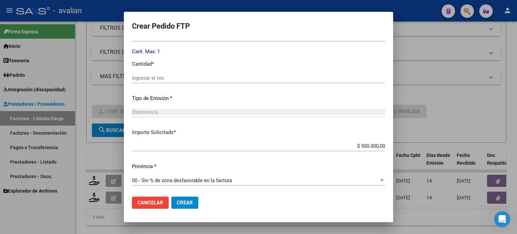
drag, startPoint x: 356, startPoint y: 142, endPoint x: 386, endPoint y: 143, distance: 30.3
click at [386, 143] on mat-dialog-content "VER COMPROBANTE ARCA Padrón Afiliado: [PERSON_NAME]: 20586367553 FTP SSS Period…" at bounding box center [258, 115] width 269 height 152
click at [369, 145] on input "$ 550.000,00" at bounding box center [258, 146] width 253 height 6
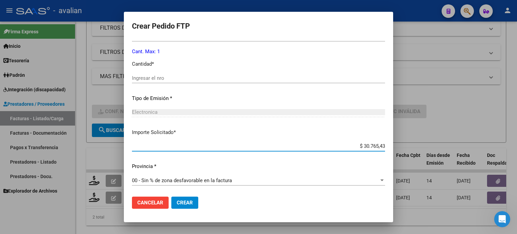
type input "$ 307.654,34"
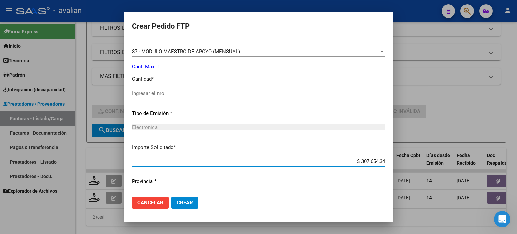
scroll to position [276, 0]
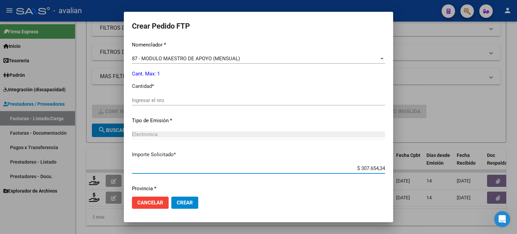
click at [152, 98] on input "Ingresar el nro" at bounding box center [258, 100] width 253 height 6
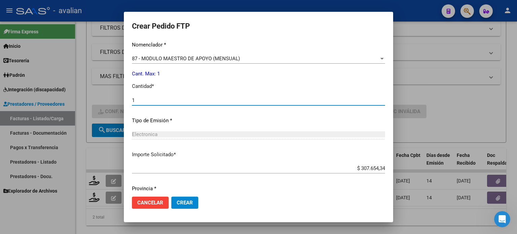
type input "1"
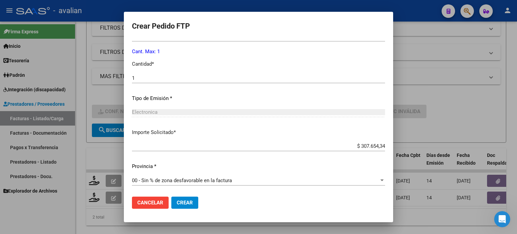
click at [188, 201] on span "Crear" at bounding box center [185, 202] width 16 height 6
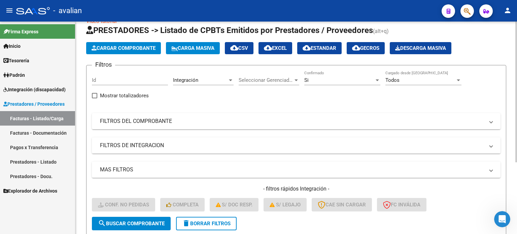
scroll to position [0, 0]
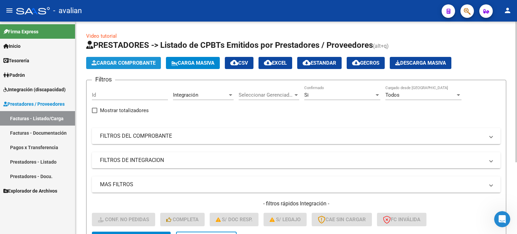
click at [133, 63] on span "Cargar Comprobante" at bounding box center [123, 63] width 64 height 6
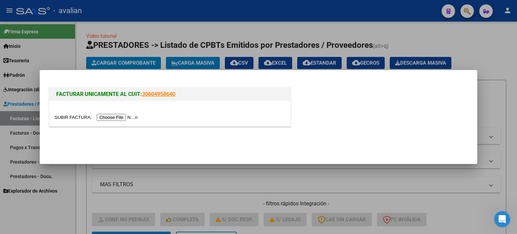
click at [114, 118] on input "file" at bounding box center [96, 117] width 85 height 7
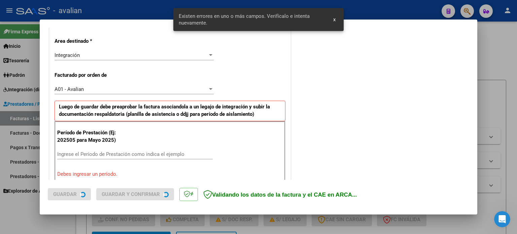
scroll to position [179, 0]
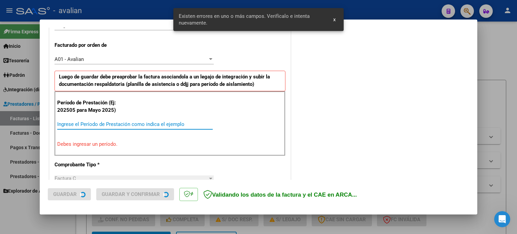
click at [72, 122] on input "Ingrese el Período de Prestación como indica el ejemplo" at bounding box center [134, 124] width 155 height 6
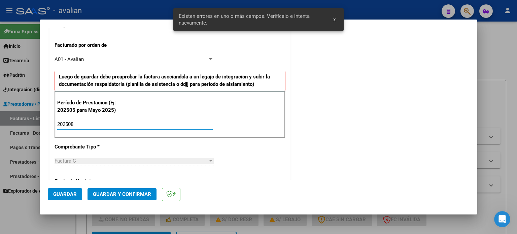
type input "202508"
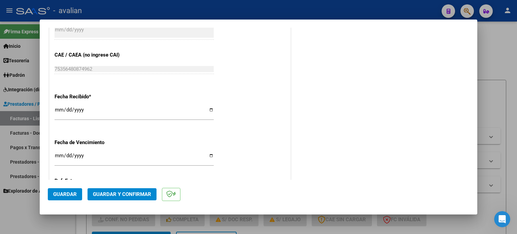
scroll to position [448, 0]
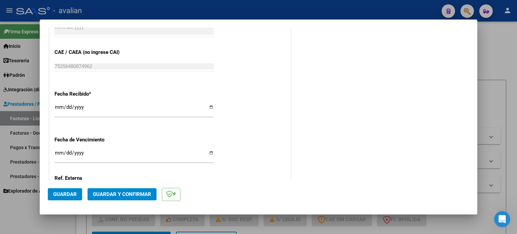
click at [65, 194] on span "Guardar" at bounding box center [65, 194] width 24 height 6
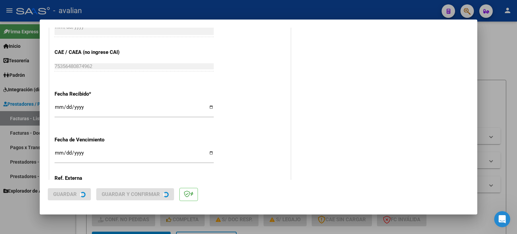
scroll to position [0, 0]
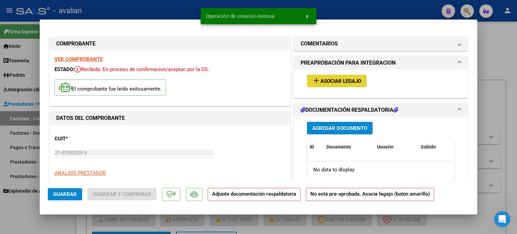
click at [320, 84] on span "Asociar Legajo" at bounding box center [340, 81] width 41 height 6
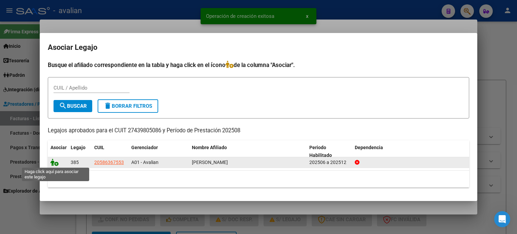
click at [53, 162] on icon at bounding box center [54, 161] width 8 height 7
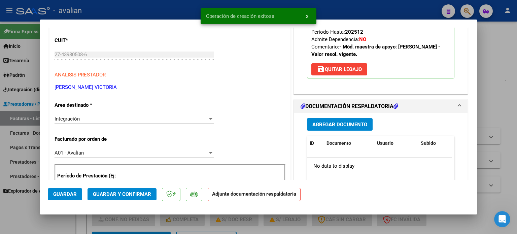
scroll to position [112, 0]
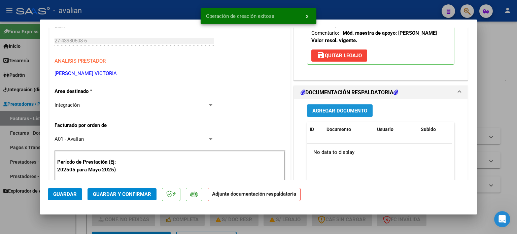
click at [332, 112] on span "Agregar Documento" at bounding box center [339, 111] width 55 height 6
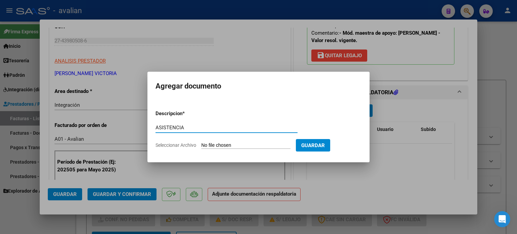
type input "ASISTENCIA"
click at [223, 142] on input "Seleccionar Archivo" at bounding box center [245, 145] width 89 height 6
type input "C:\fakepath\[PERSON_NAME]pdf"
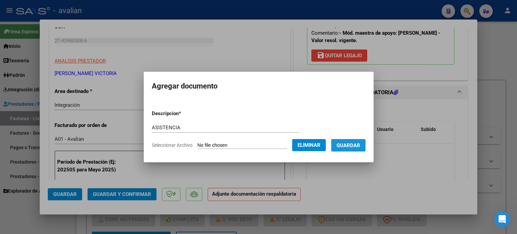
click at [360, 145] on span "Guardar" at bounding box center [348, 145] width 24 height 6
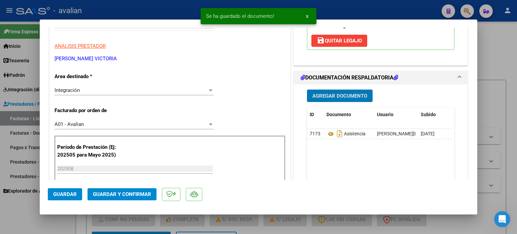
scroll to position [135, 0]
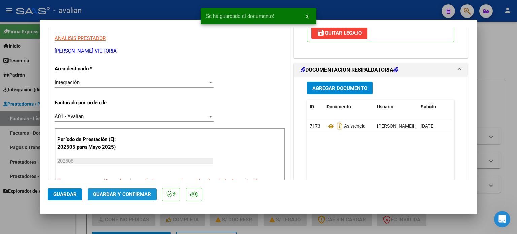
click at [101, 192] on span "Guardar y Confirmar" at bounding box center [122, 194] width 58 height 6
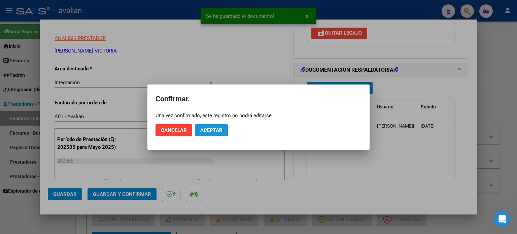
click at [209, 130] on span "Aceptar" at bounding box center [211, 130] width 22 height 6
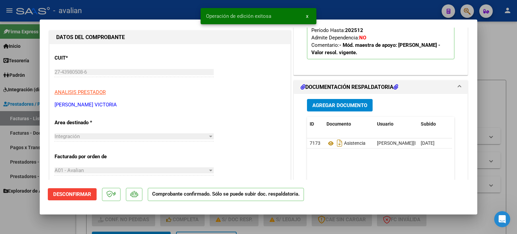
scroll to position [0, 0]
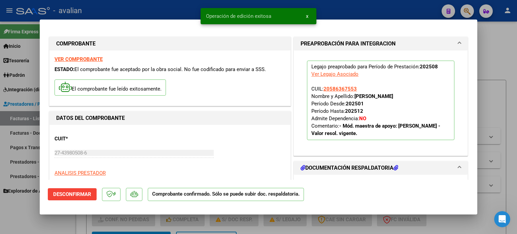
type input "$ 0,00"
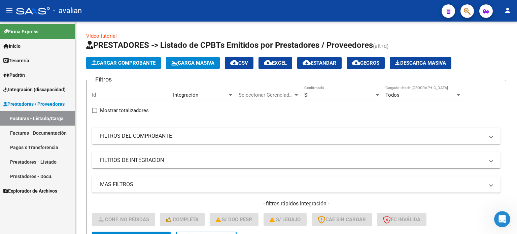
click at [30, 118] on link "Facturas - Listado/Carga" at bounding box center [37, 118] width 75 height 14
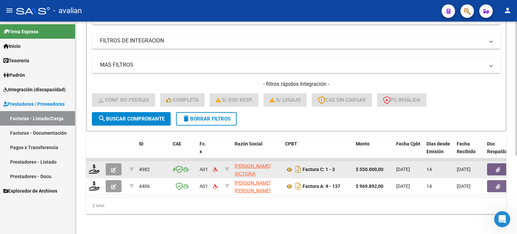
scroll to position [125, 0]
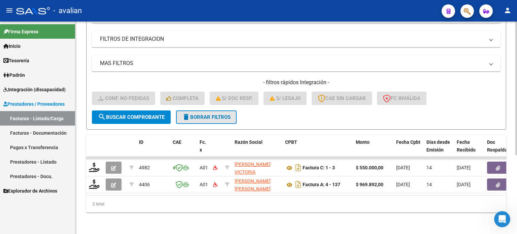
click at [211, 114] on span "delete Borrar Filtros" at bounding box center [206, 117] width 48 height 6
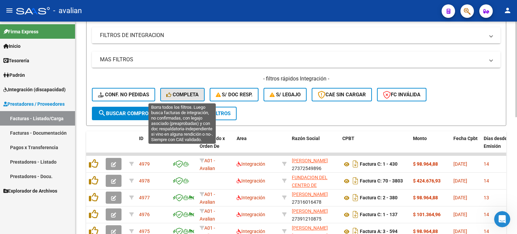
click at [185, 95] on span "Completa" at bounding box center [182, 94] width 32 height 6
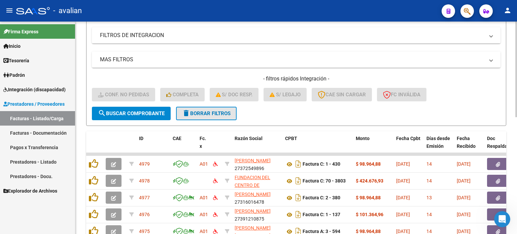
click at [197, 112] on span "delete Borrar Filtros" at bounding box center [206, 113] width 48 height 6
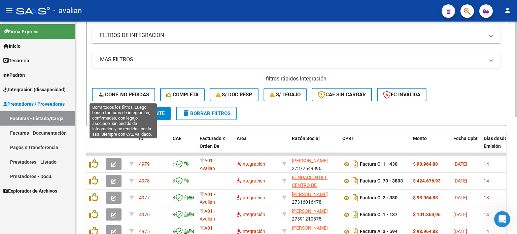
click at [141, 96] on span "Conf. no pedidas" at bounding box center [123, 94] width 51 height 6
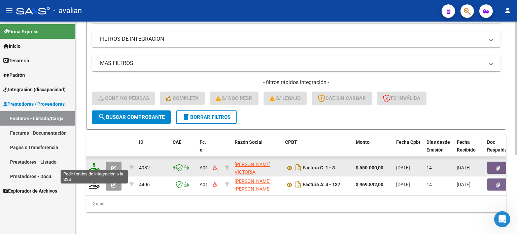
click at [96, 164] on icon at bounding box center [94, 166] width 11 height 9
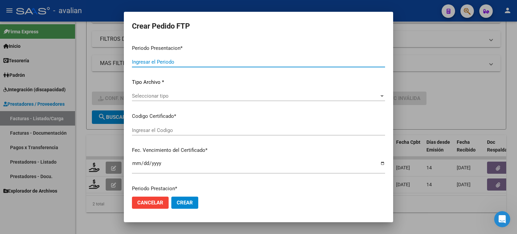
type input "202508"
type input "$ 550.000,00"
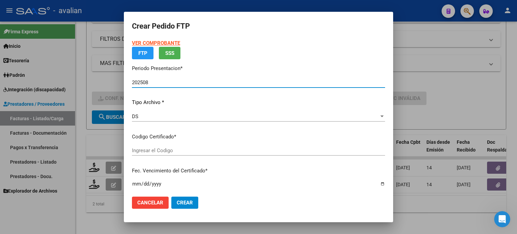
type input "ARG02000586367552024100420271004BSAS432"
type input "[DATE]"
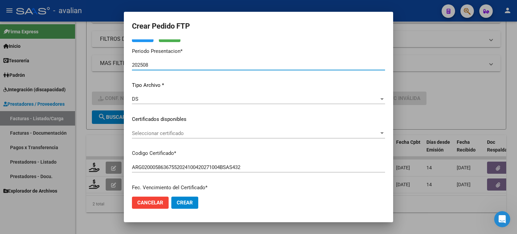
scroll to position [45, 0]
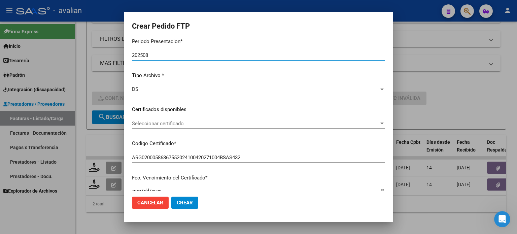
click at [180, 126] on div "Seleccionar certificado Seleccionar certificado" at bounding box center [258, 123] width 253 height 10
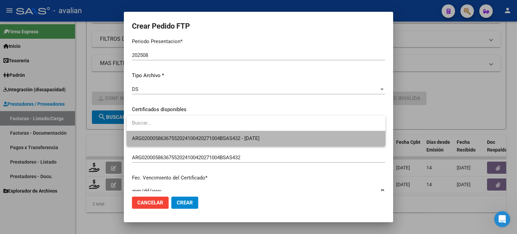
click at [177, 134] on span "ARG02000586367552024100420271004BSAS432 - [DATE]" at bounding box center [256, 138] width 248 height 15
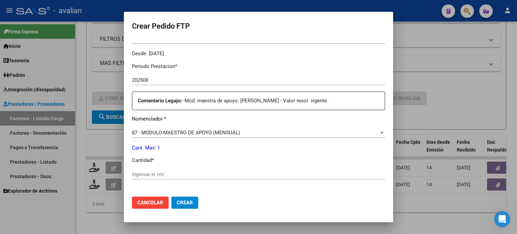
scroll to position [298, 0]
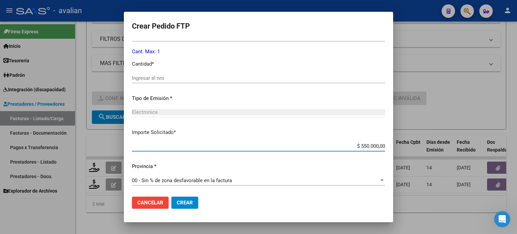
drag, startPoint x: 356, startPoint y: 146, endPoint x: 366, endPoint y: 146, distance: 10.4
click at [366, 146] on input "$ 550.000,00" at bounding box center [258, 146] width 253 height 6
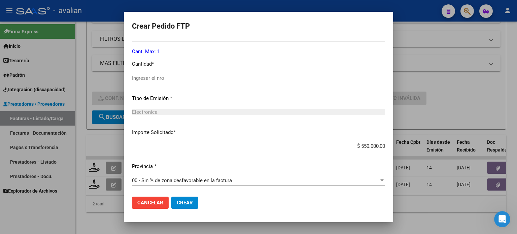
drag, startPoint x: 383, startPoint y: 146, endPoint x: 353, endPoint y: 146, distance: 29.6
click at [353, 146] on app-form-text-field "Importe Solicitado * $ 550.000,00 Ingresar imp. solicitado" at bounding box center [261, 138] width 258 height 21
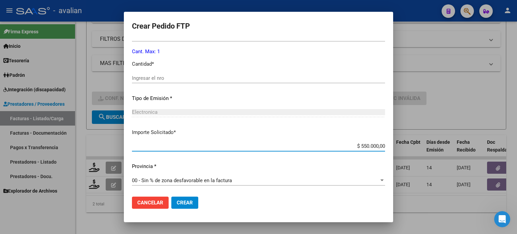
drag, startPoint x: 362, startPoint y: 147, endPoint x: 400, endPoint y: 150, distance: 37.5
click at [400, 150] on div "Crear Pedido FTP VER COMPROBANTE ARCA Padrón Afiliado: [PERSON_NAME]: 205863675…" at bounding box center [258, 117] width 517 height 234
type input "$ 307.654,34"
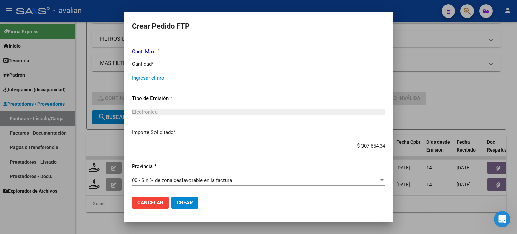
click at [146, 78] on input "Ingresar el nro" at bounding box center [258, 78] width 253 height 6
type input "1"
click at [194, 203] on button "Crear" at bounding box center [184, 202] width 27 height 12
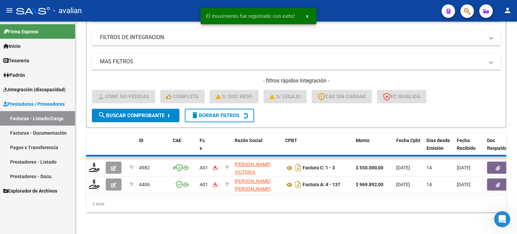
scroll to position [108, 0]
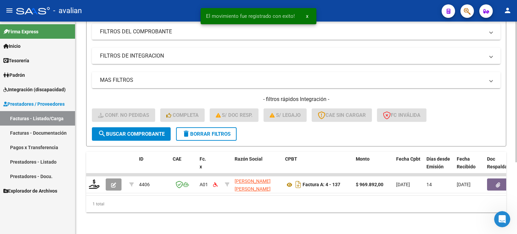
click at [211, 131] on span "delete Borrar Filtros" at bounding box center [206, 134] width 48 height 6
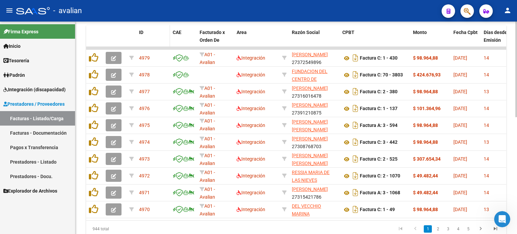
scroll to position [170, 0]
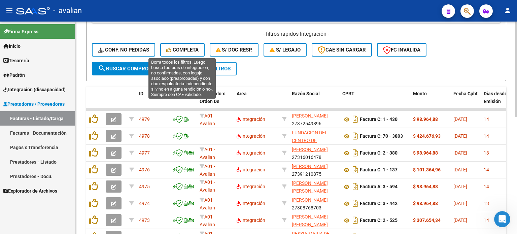
click at [183, 47] on span "Completa" at bounding box center [182, 50] width 32 height 6
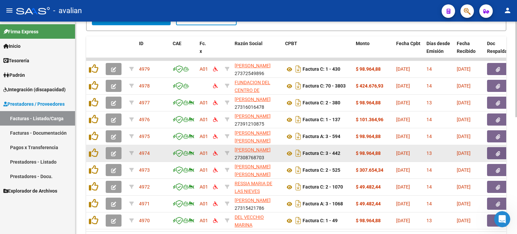
scroll to position [259, 0]
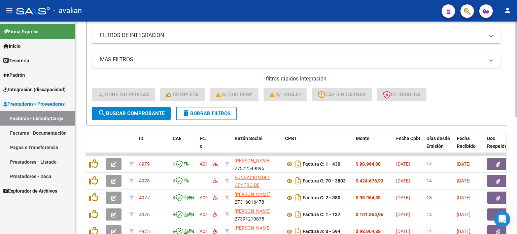
click at [197, 111] on span "delete Borrar Filtros" at bounding box center [206, 113] width 48 height 6
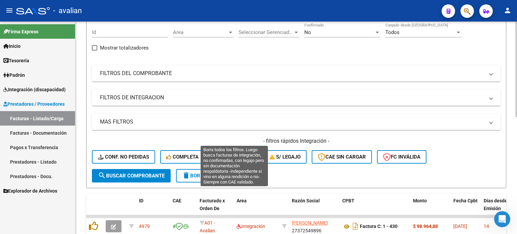
scroll to position [147, 0]
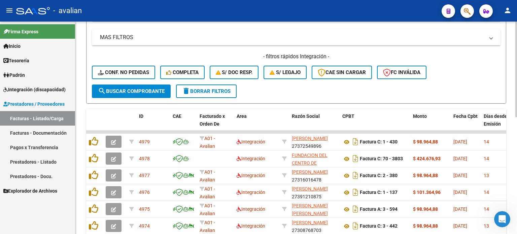
click at [139, 61] on div "- filtros rápidos Integración - Conf. no pedidas Completa S/ Doc Resp. S/ legaj…" at bounding box center [296, 69] width 408 height 32
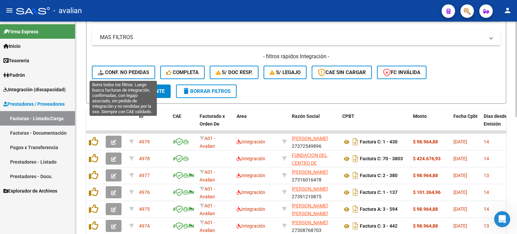
click at [128, 75] on button "Conf. no pedidas" at bounding box center [123, 72] width 63 height 13
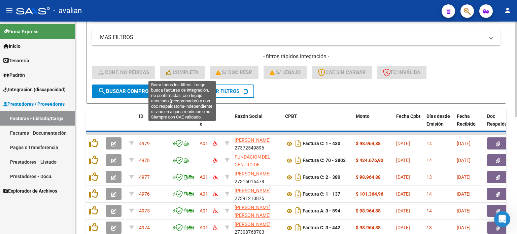
scroll to position [108, 0]
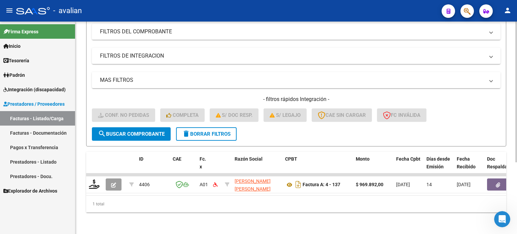
click at [216, 134] on button "delete Borrar Filtros" at bounding box center [206, 133] width 61 height 13
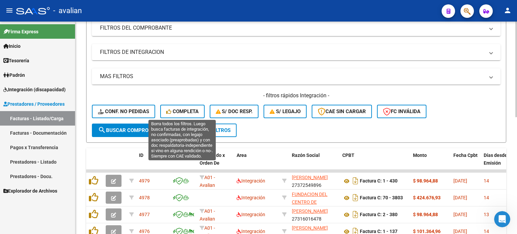
click at [195, 113] on span "Completa" at bounding box center [182, 111] width 32 height 6
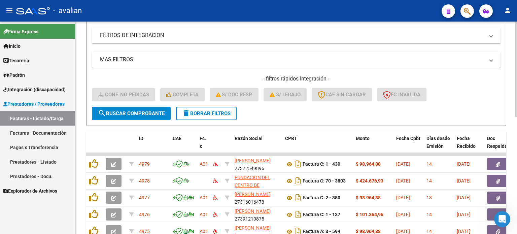
click at [205, 110] on span "delete Borrar Filtros" at bounding box center [206, 113] width 48 height 6
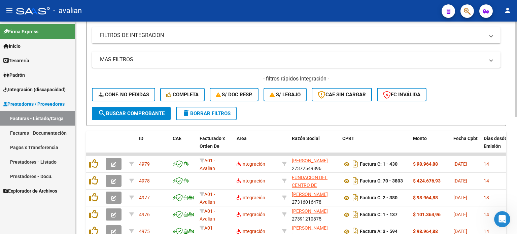
scroll to position [259, 0]
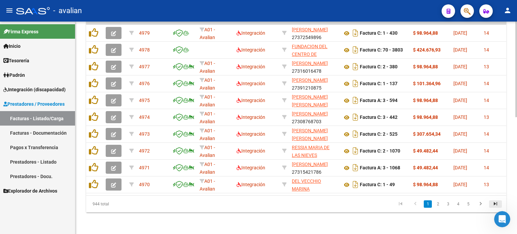
click at [492, 205] on icon "go to last page" at bounding box center [495, 204] width 9 height 8
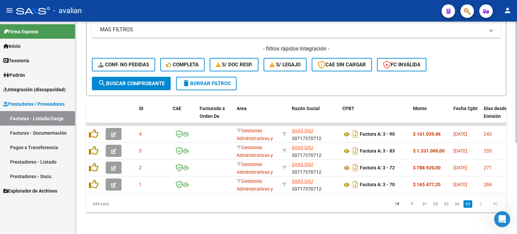
scroll to position [158, 0]
click at [458, 207] on link "94" at bounding box center [456, 203] width 9 height 7
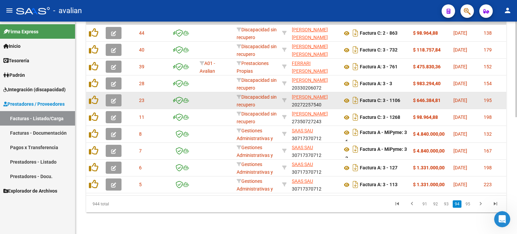
scroll to position [259, 0]
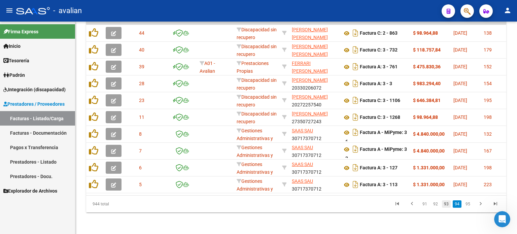
click at [449, 203] on link "93" at bounding box center [446, 203] width 9 height 7
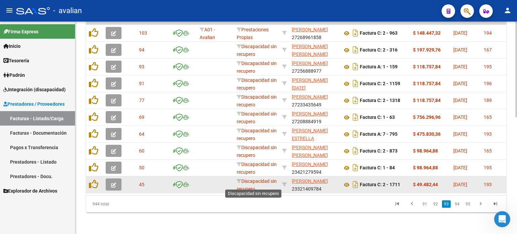
click at [258, 182] on span "Discapacidad sin recupero" at bounding box center [256, 184] width 40 height 13
click at [263, 178] on span "Discapacidad sin recupero" at bounding box center [256, 184] width 40 height 13
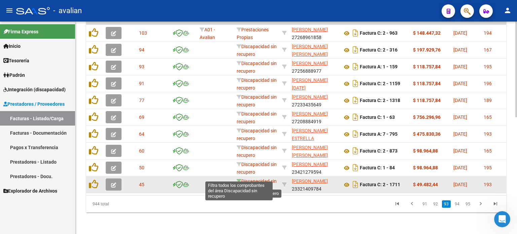
click at [239, 179] on icon at bounding box center [238, 181] width 5 height 5
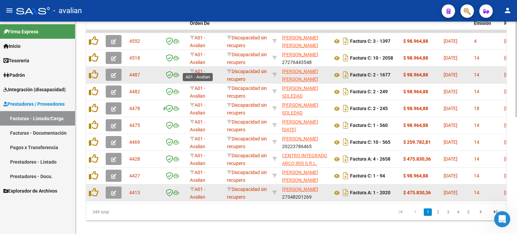
scroll to position [237, 0]
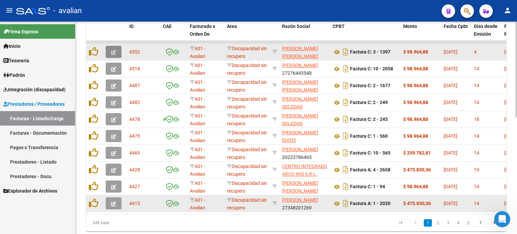
click at [114, 51] on icon "button" at bounding box center [113, 52] width 5 height 5
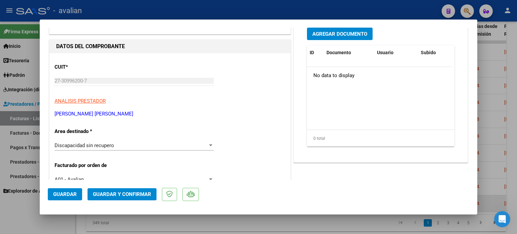
scroll to position [0, 0]
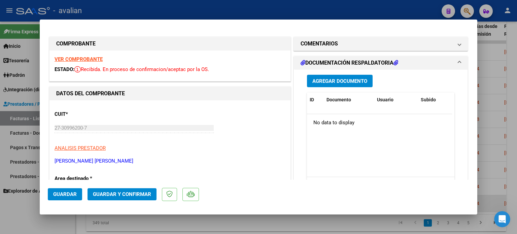
click at [86, 57] on strong "VER COMPROBANTE" at bounding box center [78, 59] width 48 height 6
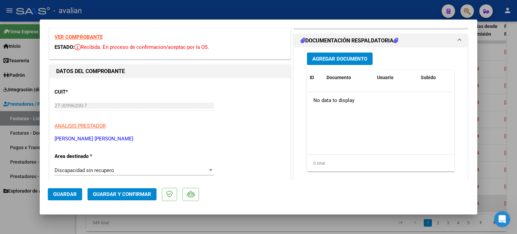
scroll to position [89, 0]
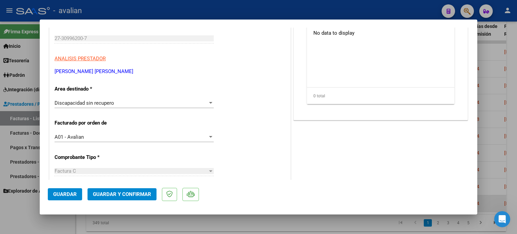
click at [100, 103] on span "Discapacidad sin recupero" at bounding box center [84, 103] width 60 height 6
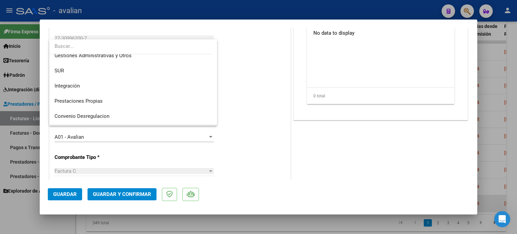
scroll to position [20, 0]
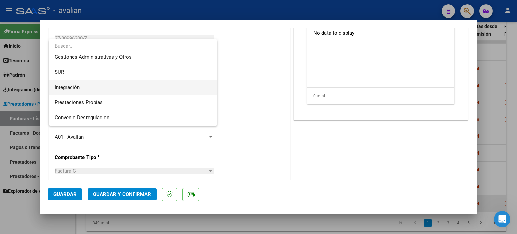
click at [77, 90] on span "Integración" at bounding box center [132, 87] width 157 height 15
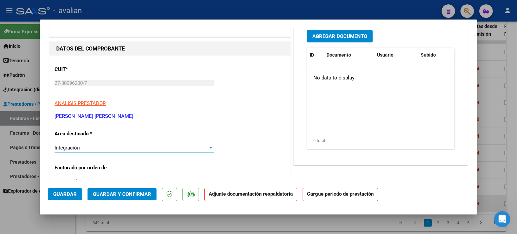
scroll to position [0, 0]
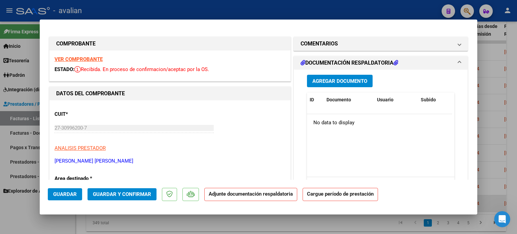
click at [66, 193] on span "Guardar" at bounding box center [65, 194] width 24 height 6
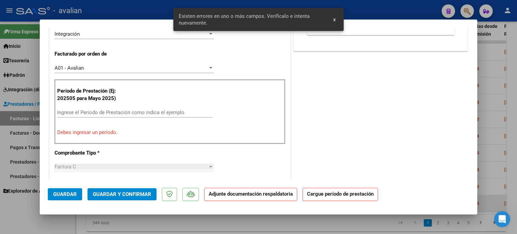
scroll to position [159, 0]
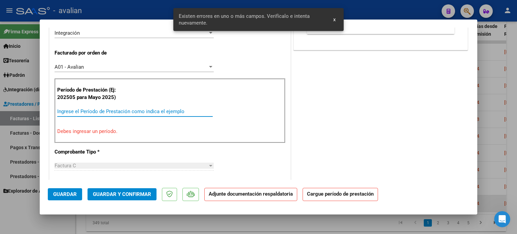
click at [104, 111] on input "Ingrese el Período de Prestación como indica el ejemplo" at bounding box center [134, 111] width 155 height 6
click at [68, 109] on input "Ingrese el Período de Prestación como indica el ejemplo" at bounding box center [134, 111] width 155 height 6
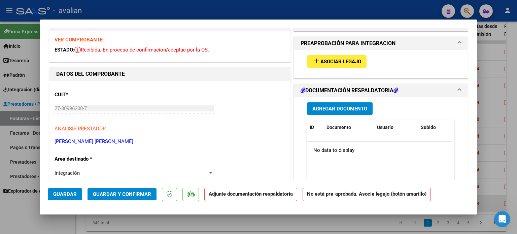
scroll to position [0, 0]
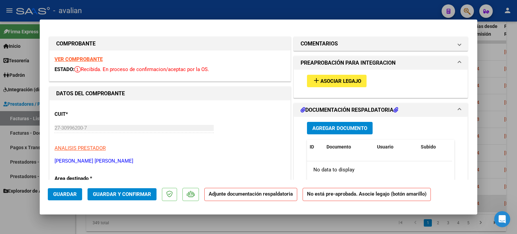
type input "202508"
click at [314, 81] on mat-icon "add" at bounding box center [316, 80] width 8 height 8
type input "$ 0,00"
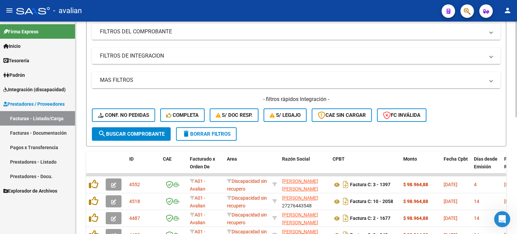
scroll to position [35, 0]
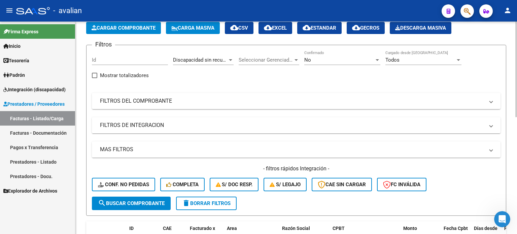
click at [190, 60] on span "Discapacidad sin recupero" at bounding box center [203, 60] width 60 height 6
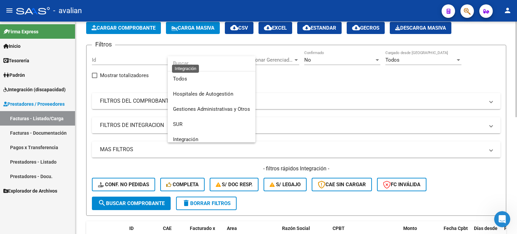
scroll to position [80, 0]
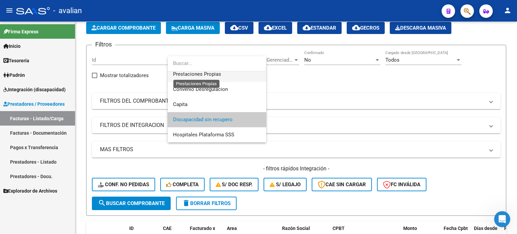
click at [203, 72] on span "Prestaciones Propias" at bounding box center [197, 74] width 48 height 6
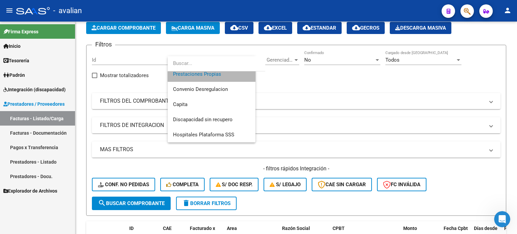
scroll to position [75, 0]
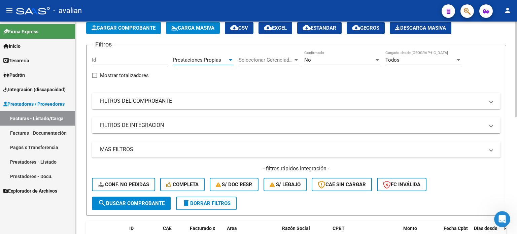
click at [160, 203] on span "search Buscar Comprobante" at bounding box center [131, 203] width 67 height 6
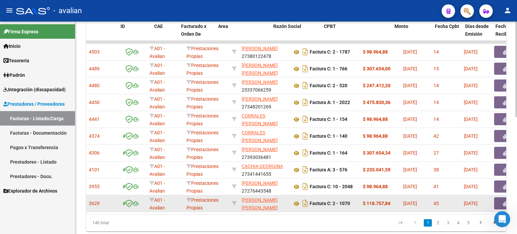
scroll to position [0, 0]
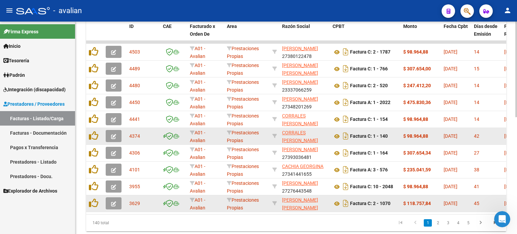
click at [119, 140] on button "button" at bounding box center [114, 136] width 16 height 12
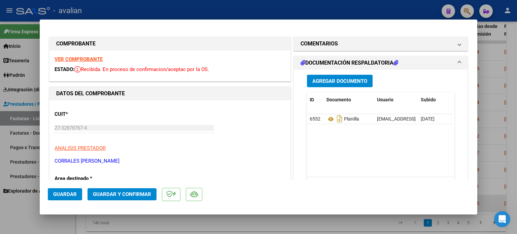
click at [86, 60] on strong "VER COMPROBANTE" at bounding box center [78, 59] width 48 height 6
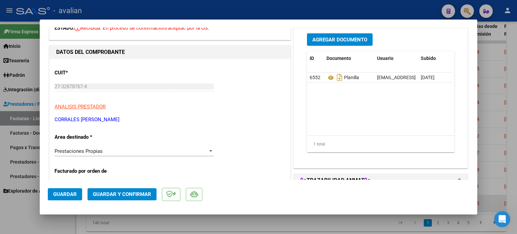
scroll to position [89, 0]
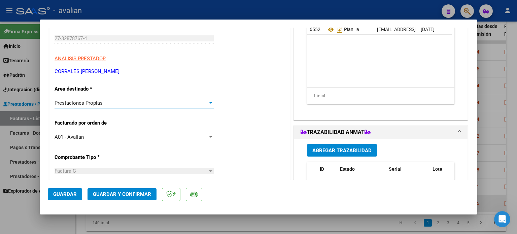
click at [78, 102] on span "Prestaciones Propias" at bounding box center [78, 103] width 48 height 6
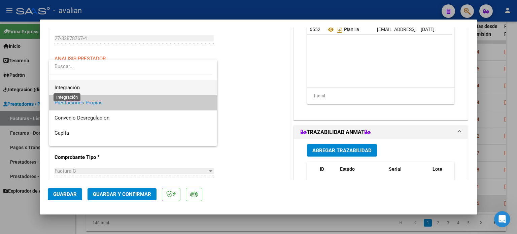
click at [67, 85] on span "Integración" at bounding box center [66, 87] width 25 height 6
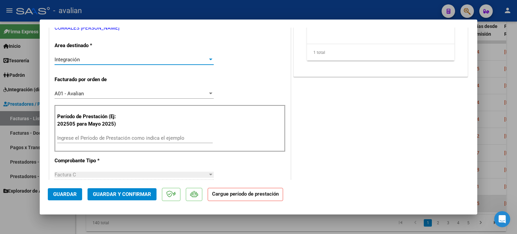
scroll to position [135, 0]
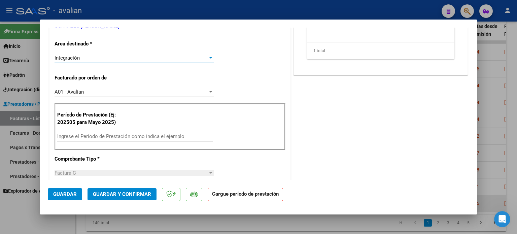
click at [78, 136] on input "Ingrese el Período de Prestación como indica el ejemplo" at bounding box center [134, 136] width 155 height 6
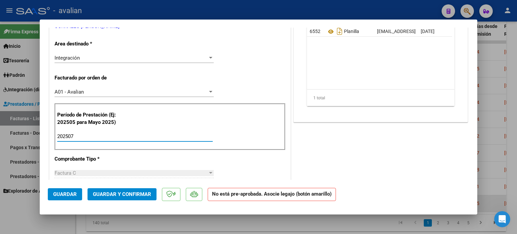
scroll to position [45, 0]
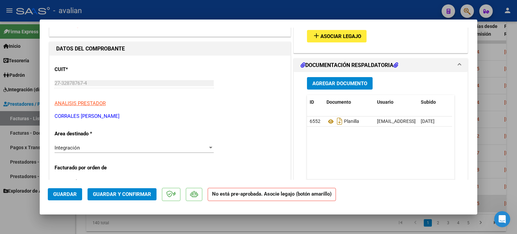
type input "202507"
click at [316, 35] on mat-icon "add" at bounding box center [316, 36] width 8 height 8
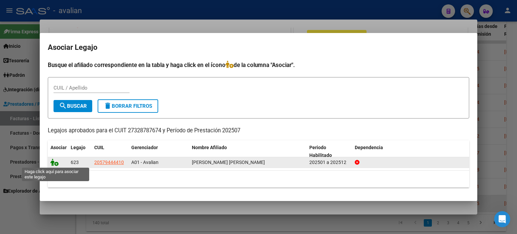
click at [55, 161] on icon at bounding box center [54, 161] width 8 height 7
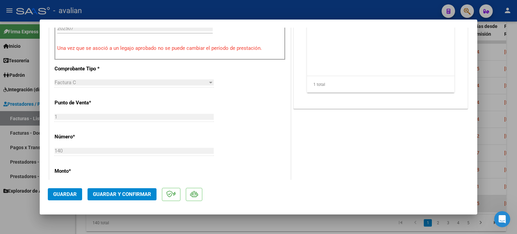
scroll to position [247, 0]
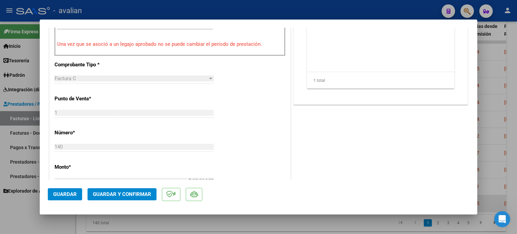
click at [64, 195] on span "Guardar" at bounding box center [65, 194] width 24 height 6
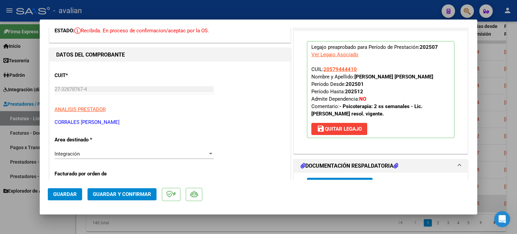
scroll to position [0, 0]
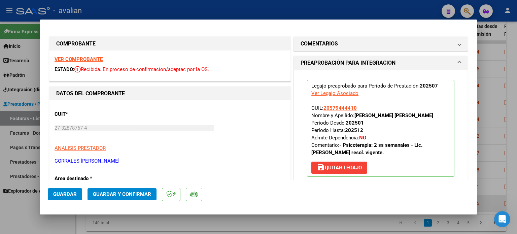
click at [82, 59] on strong "VER COMPROBANTE" at bounding box center [78, 59] width 48 height 6
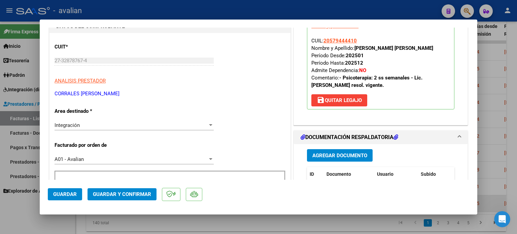
scroll to position [22, 0]
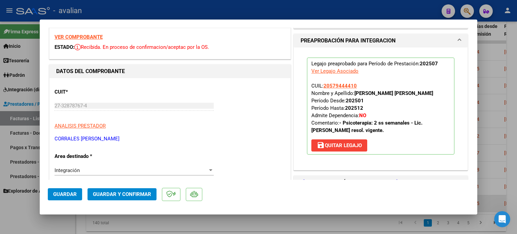
click at [328, 70] on div "Ver Legajo Asociado" at bounding box center [334, 70] width 47 height 7
type input "$ 0,00"
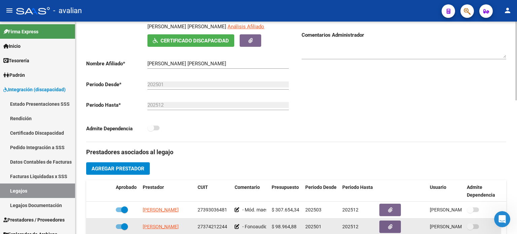
scroll to position [202, 0]
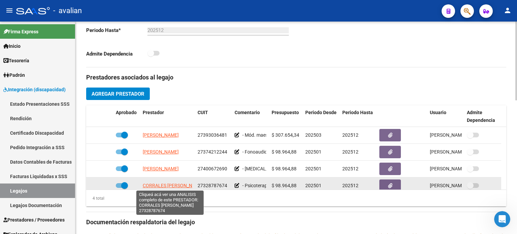
click at [154, 184] on span "CORRALES [PERSON_NAME]" at bounding box center [173, 185] width 61 height 5
type textarea "27328787674"
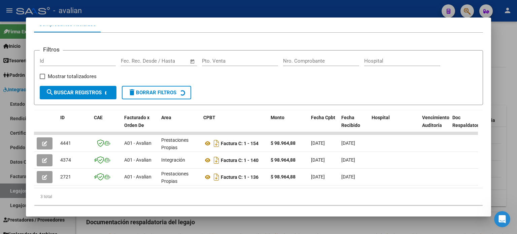
scroll to position [89, 0]
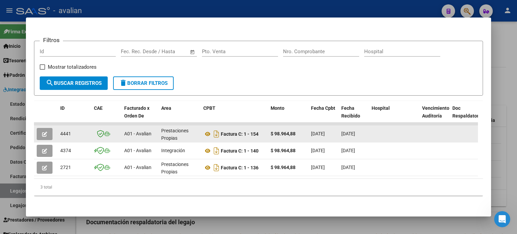
click at [48, 128] on button "button" at bounding box center [45, 134] width 16 height 12
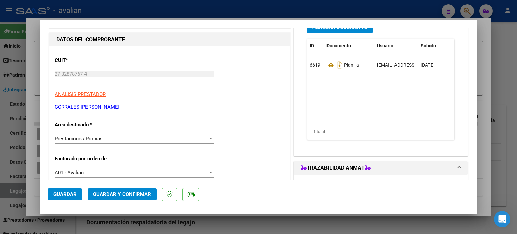
scroll to position [67, 0]
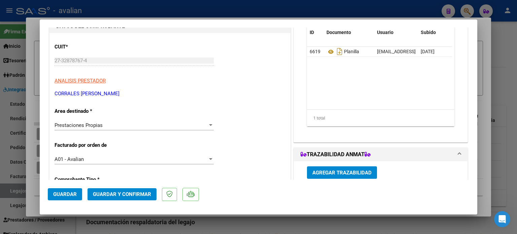
type input "$ 0,00"
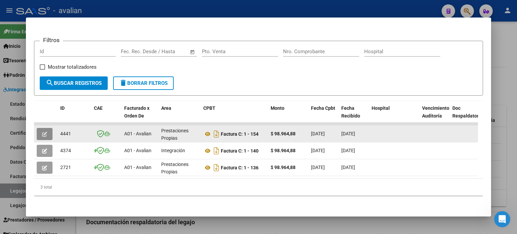
click at [40, 128] on button "button" at bounding box center [45, 134] width 16 height 12
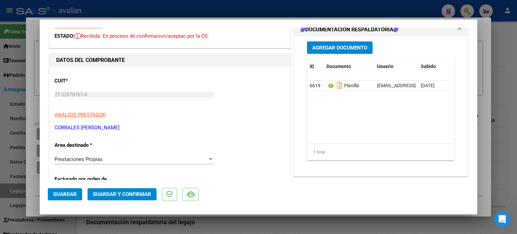
scroll to position [112, 0]
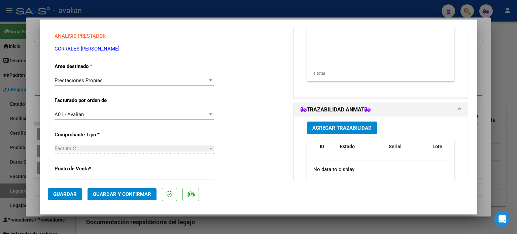
click at [84, 83] on div "Prestaciones Propias Seleccionar Area" at bounding box center [133, 80] width 159 height 10
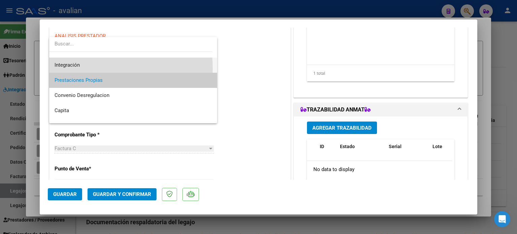
click at [77, 68] on span "Integración" at bounding box center [132, 65] width 157 height 15
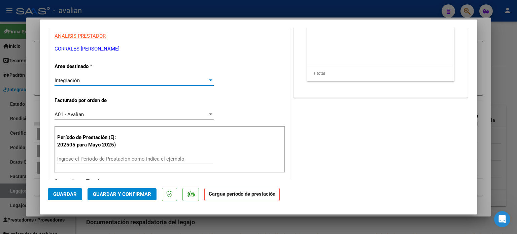
click at [124, 156] on input "Ingrese el Período de Prestación como indica el ejemplo" at bounding box center [134, 159] width 155 height 6
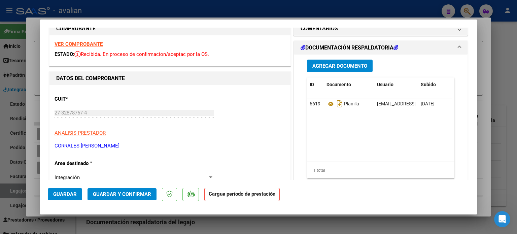
scroll to position [0, 0]
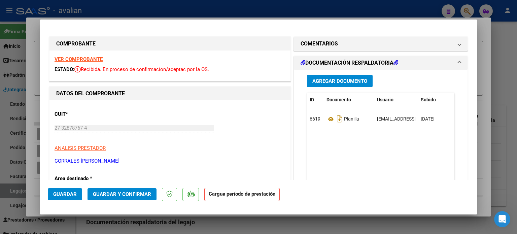
click at [91, 57] on strong "VER COMPROBANTE" at bounding box center [78, 59] width 48 height 6
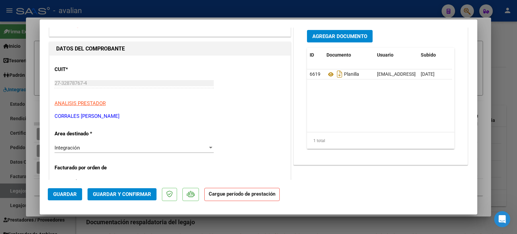
scroll to position [179, 0]
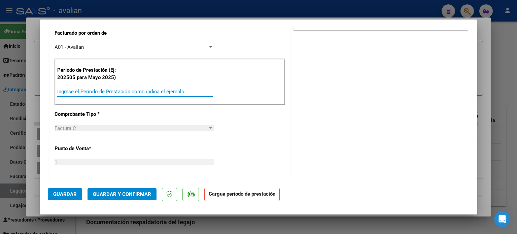
click at [83, 88] on input "Ingrese el Período de Prestación como indica el ejemplo" at bounding box center [134, 91] width 155 height 6
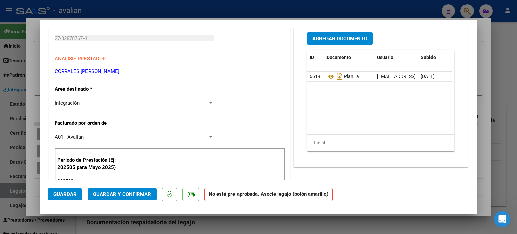
scroll to position [22, 0]
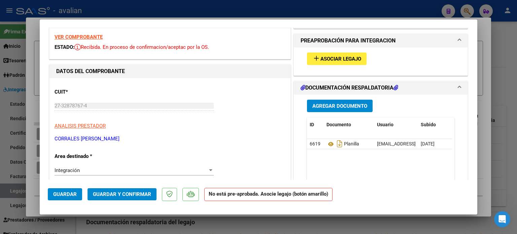
type input "202508"
click at [315, 59] on mat-icon "add" at bounding box center [316, 58] width 8 height 8
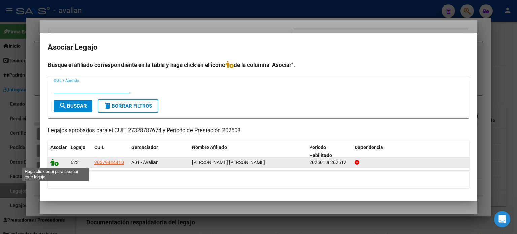
click at [57, 163] on icon at bounding box center [54, 161] width 8 height 7
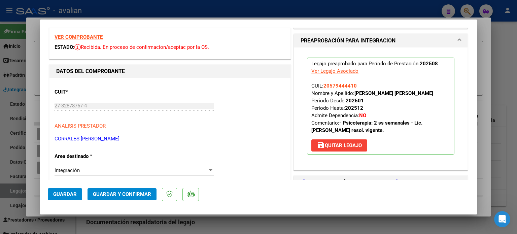
click at [70, 189] on button "Guardar" at bounding box center [65, 194] width 34 height 12
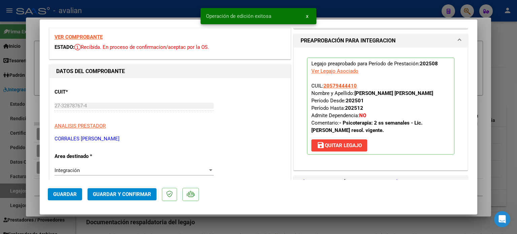
type input "$ 0,00"
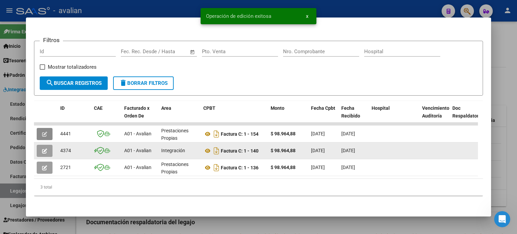
click at [48, 145] on button "button" at bounding box center [45, 151] width 16 height 12
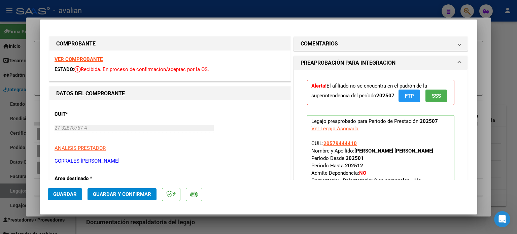
type input "$ 0,00"
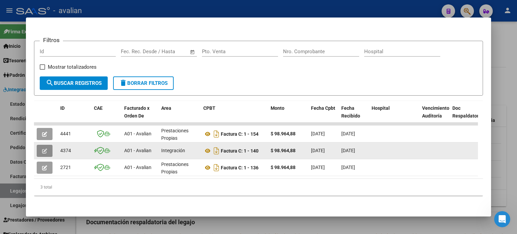
click at [39, 145] on button "button" at bounding box center [45, 151] width 16 height 12
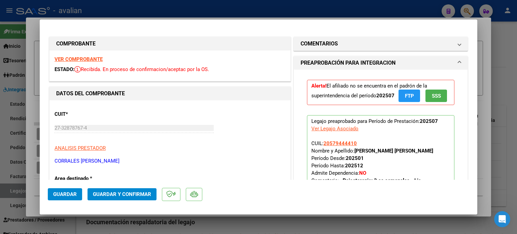
type input "$ 0,00"
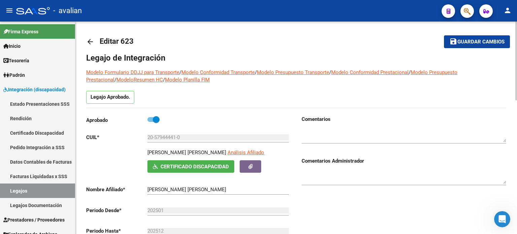
scroll to position [0, 0]
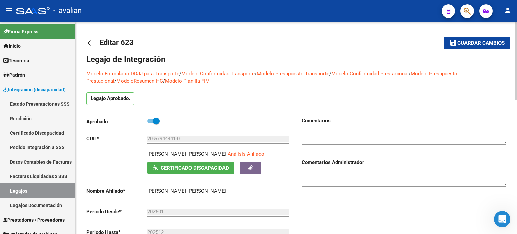
click at [90, 41] on mat-icon "arrow_back" at bounding box center [90, 43] width 8 height 8
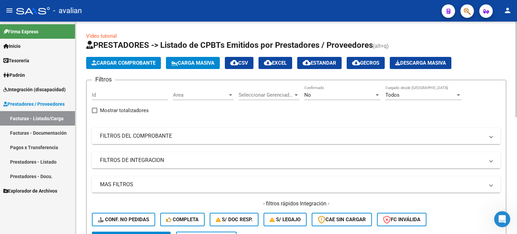
click at [27, 84] on link "Integración (discapacidad)" at bounding box center [37, 89] width 75 height 14
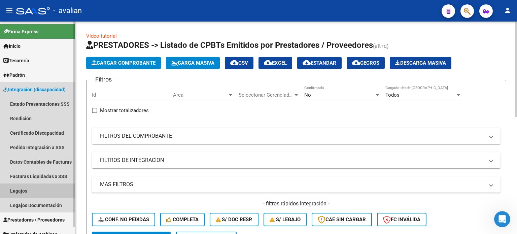
click at [21, 186] on link "Legajos" at bounding box center [37, 190] width 75 height 14
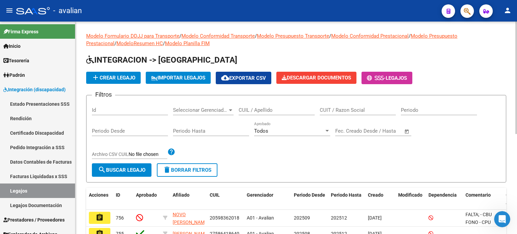
click at [255, 112] on input "CUIL / Apellido" at bounding box center [276, 110] width 76 height 6
paste input "27480698792"
type input "27480698792"
click at [116, 170] on span "search Buscar Legajo" at bounding box center [121, 170] width 47 height 6
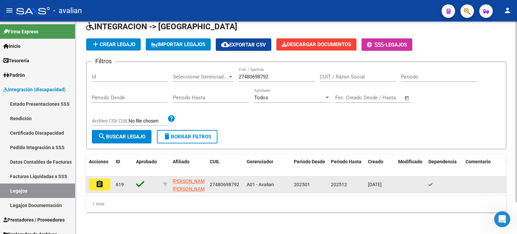
scroll to position [37, 0]
click at [96, 180] on mat-icon "assignment" at bounding box center [100, 184] width 8 height 8
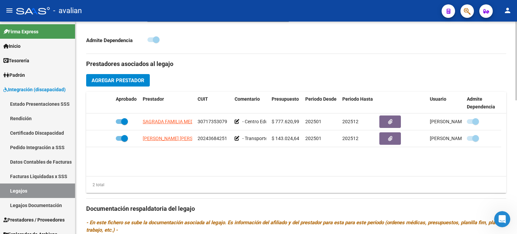
scroll to position [224, 0]
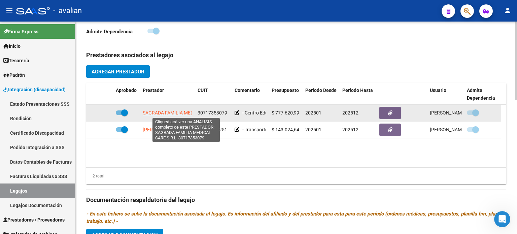
click at [185, 111] on span "SAGRADA FAMILIA MEDICAL CARE S.R.L." at bounding box center [186, 112] width 87 height 5
type textarea "30717353079"
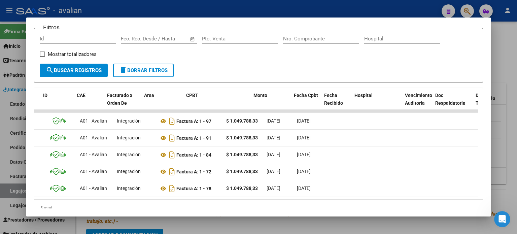
scroll to position [0, 0]
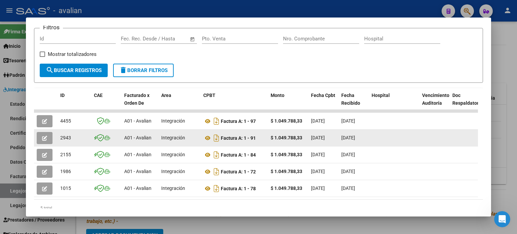
click at [47, 139] on button "button" at bounding box center [45, 138] width 16 height 12
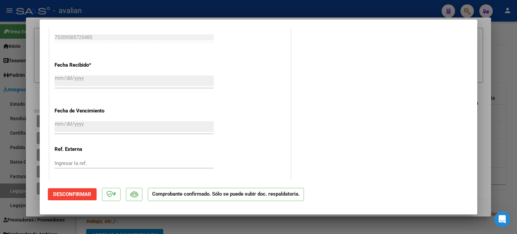
scroll to position [550, 0]
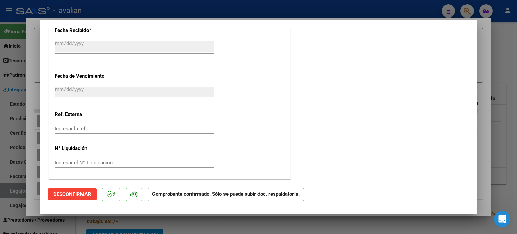
type input "$ 0,00"
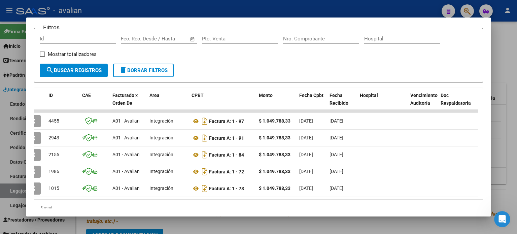
scroll to position [0, 0]
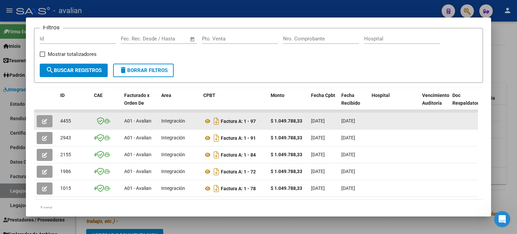
click at [49, 118] on button "button" at bounding box center [45, 121] width 16 height 12
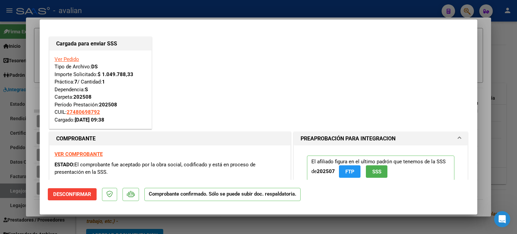
click at [73, 57] on link "Ver Pedido" at bounding box center [66, 59] width 25 height 6
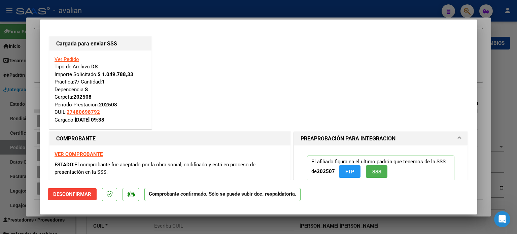
type input "$ 0,00"
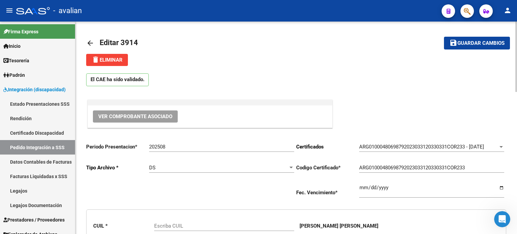
type input "27480698792"
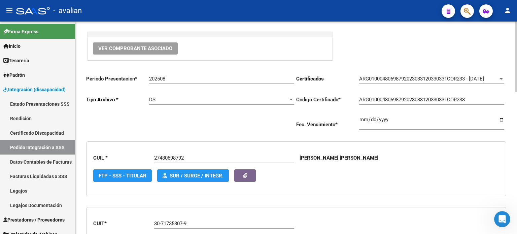
scroll to position [1, 0]
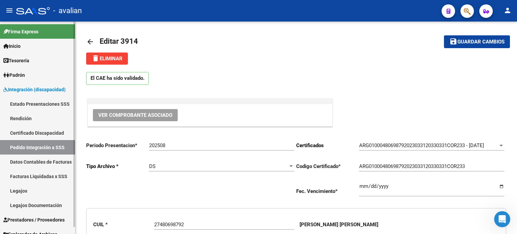
click at [50, 149] on link "Pedido Integración a SSS" at bounding box center [37, 147] width 75 height 14
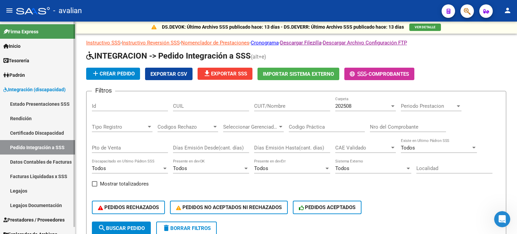
click at [33, 92] on span "Integración (discapacidad)" at bounding box center [34, 89] width 62 height 7
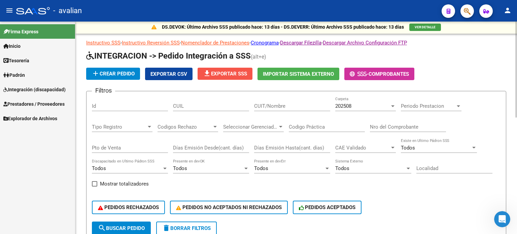
click at [224, 76] on span "file_download Exportar SSS" at bounding box center [225, 74] width 44 height 6
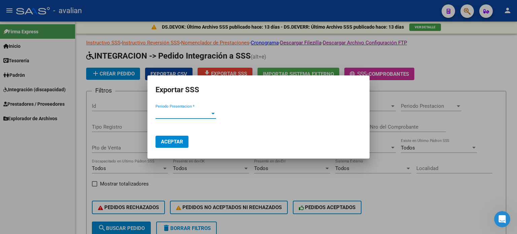
click at [178, 116] on span "Periodo Presentacion *" at bounding box center [182, 113] width 54 height 6
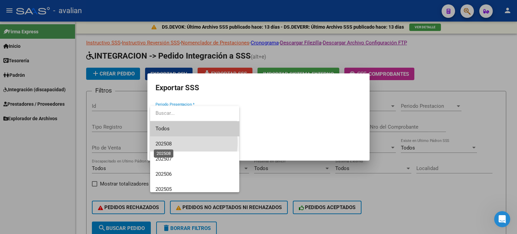
click at [167, 142] on span "202508" at bounding box center [163, 144] width 16 height 6
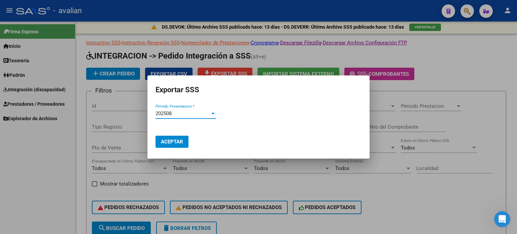
click at [172, 142] on span "Aceptar" at bounding box center [172, 142] width 22 height 6
click at [79, 57] on div at bounding box center [258, 117] width 517 height 234
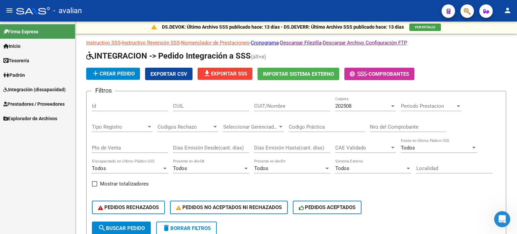
click at [25, 89] on span "Integración (discapacidad)" at bounding box center [34, 89] width 62 height 7
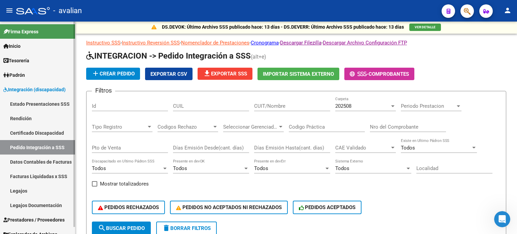
scroll to position [7, 0]
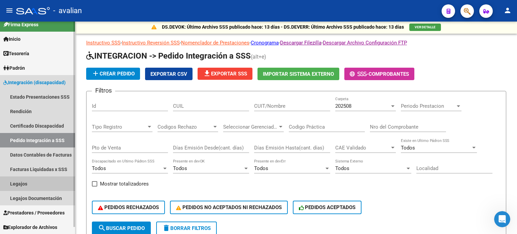
click at [24, 181] on link "Legajos" at bounding box center [37, 183] width 75 height 14
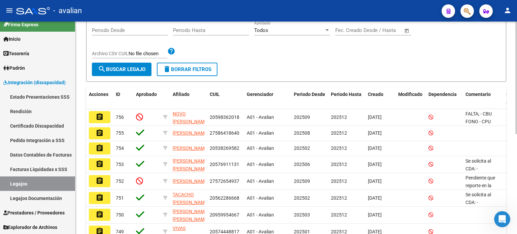
scroll to position [113, 0]
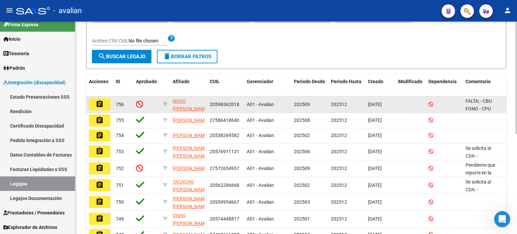
click at [142, 104] on icon at bounding box center [139, 103] width 7 height 7
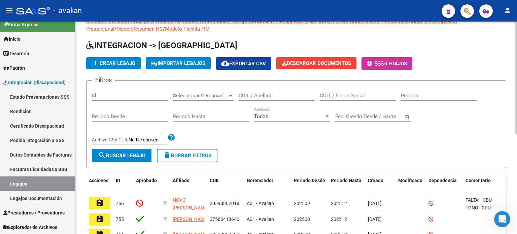
scroll to position [9, 0]
